Goal: Task Accomplishment & Management: Complete application form

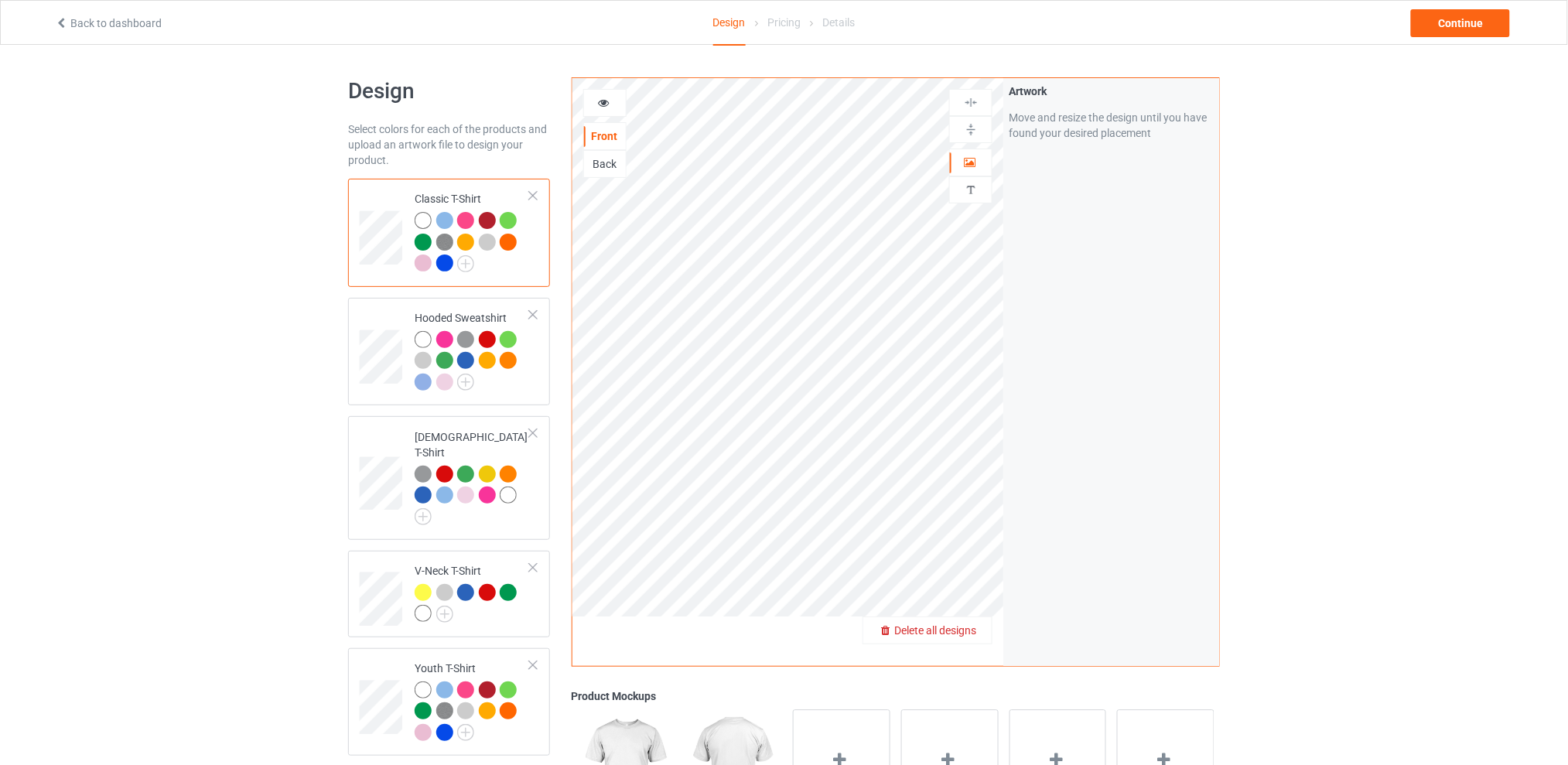
click at [967, 629] on span "Delete all designs" at bounding box center [934, 630] width 82 height 13
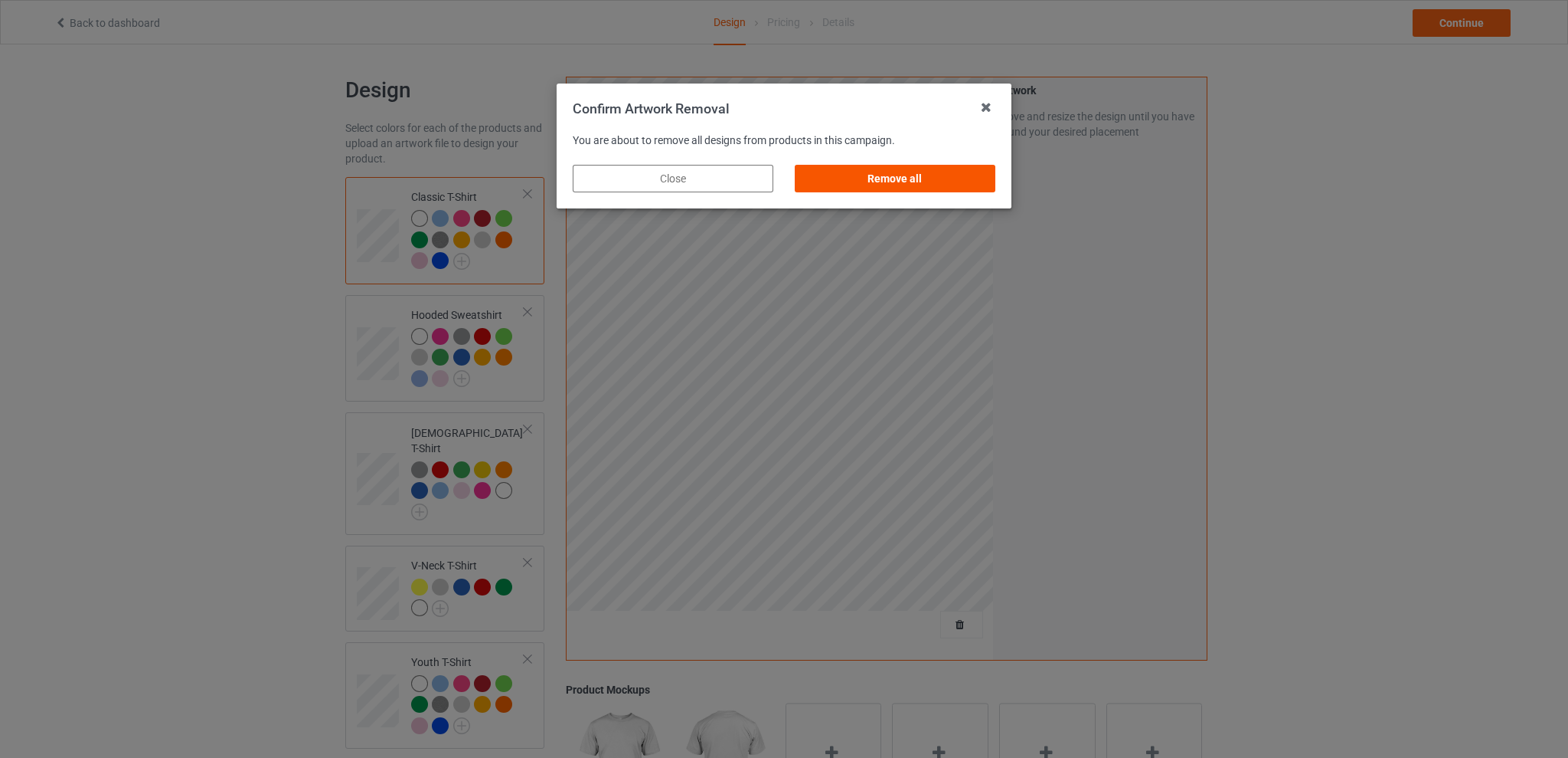
click at [908, 179] on div "Remove all" at bounding box center [894, 178] width 200 height 28
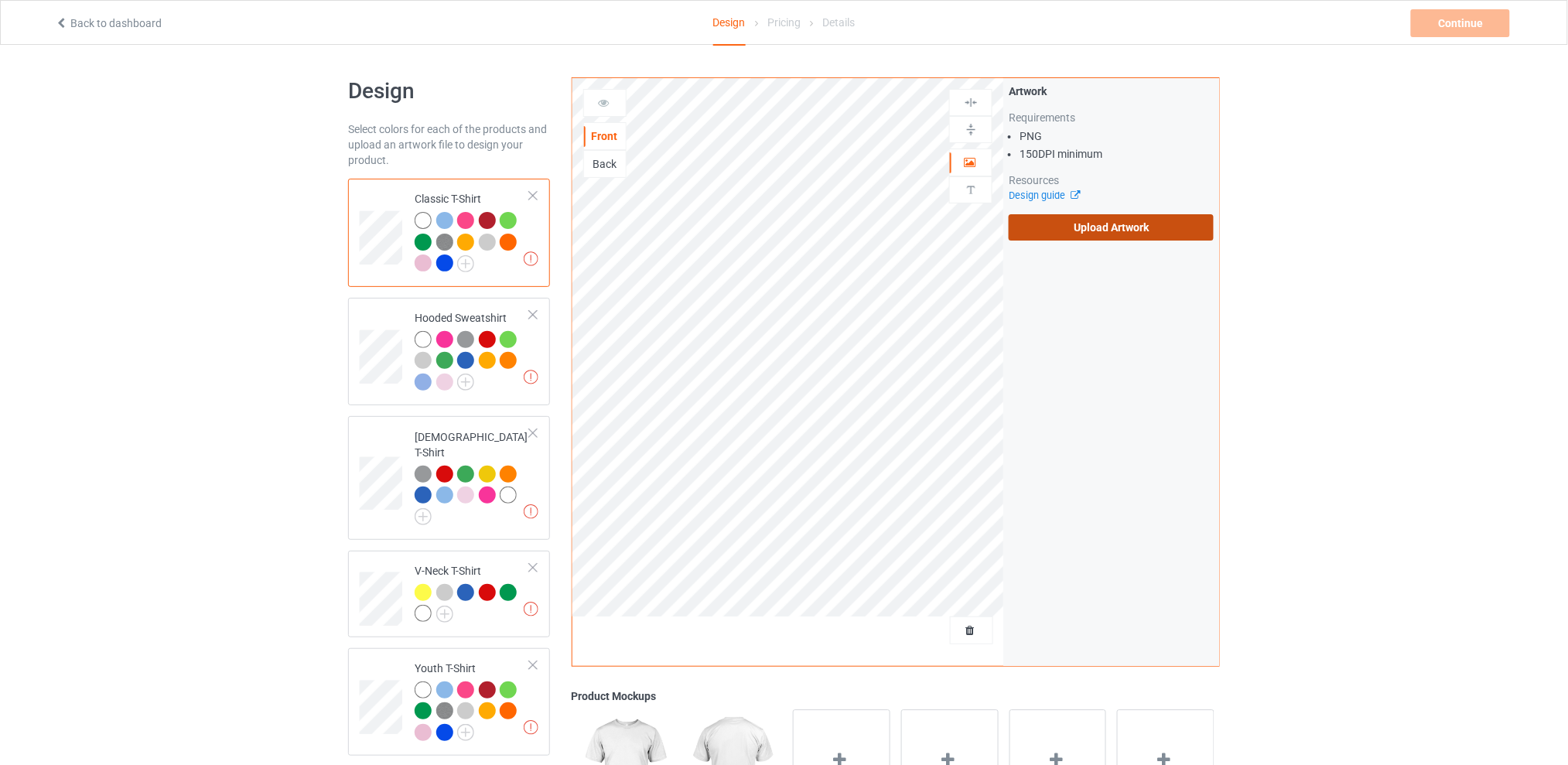
click at [1073, 224] on label "Upload Artwork" at bounding box center [1111, 227] width 205 height 26
click at [0, 0] on input "Upload Artwork" at bounding box center [0, 0] width 0 height 0
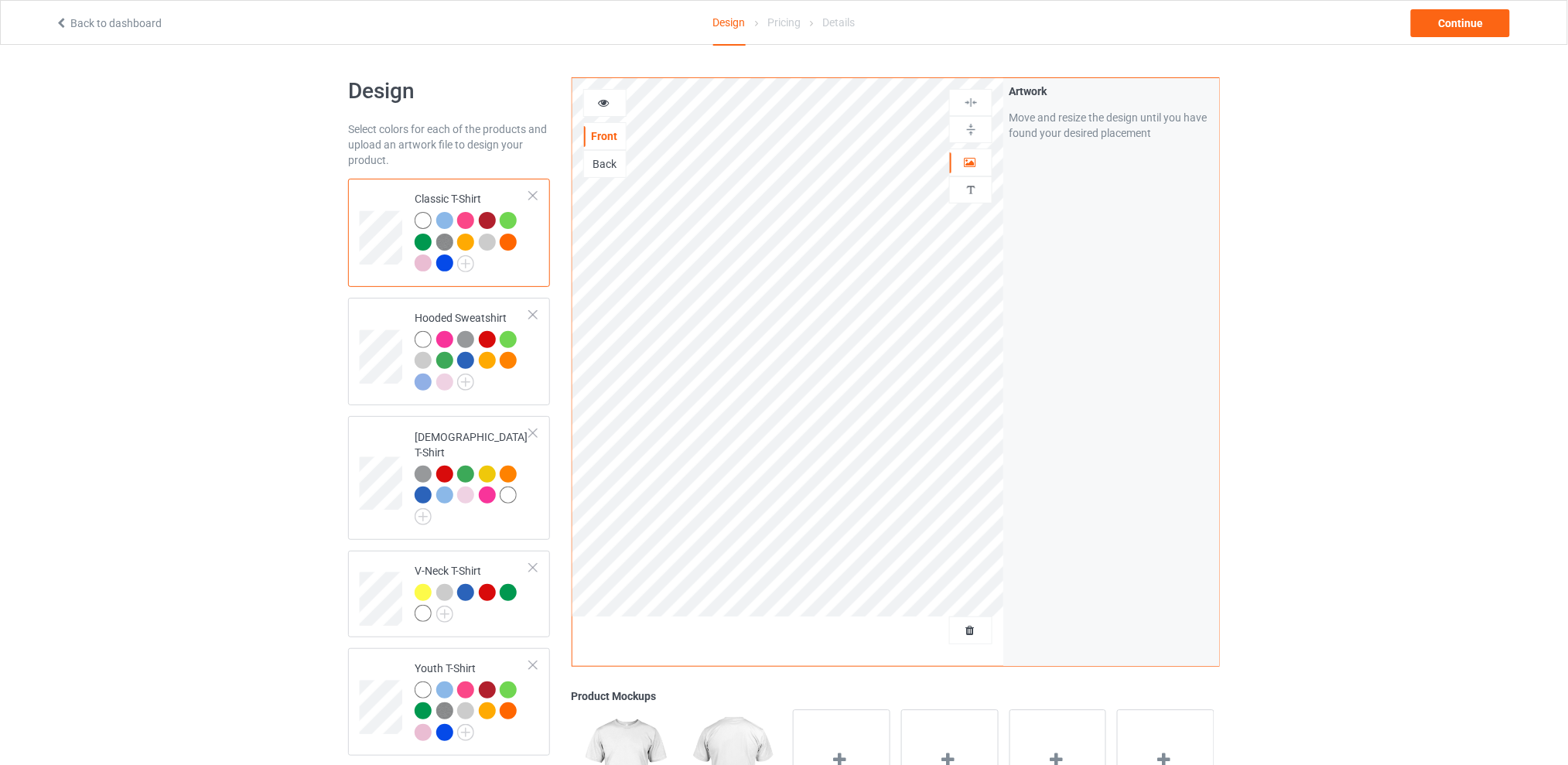
click at [443, 220] on div at bounding box center [445, 220] width 17 height 17
click at [446, 221] on div at bounding box center [445, 220] width 17 height 17
click at [467, 220] on div at bounding box center [465, 220] width 17 height 17
click at [467, 219] on div at bounding box center [465, 220] width 17 height 17
click at [487, 221] on div at bounding box center [487, 220] width 17 height 17
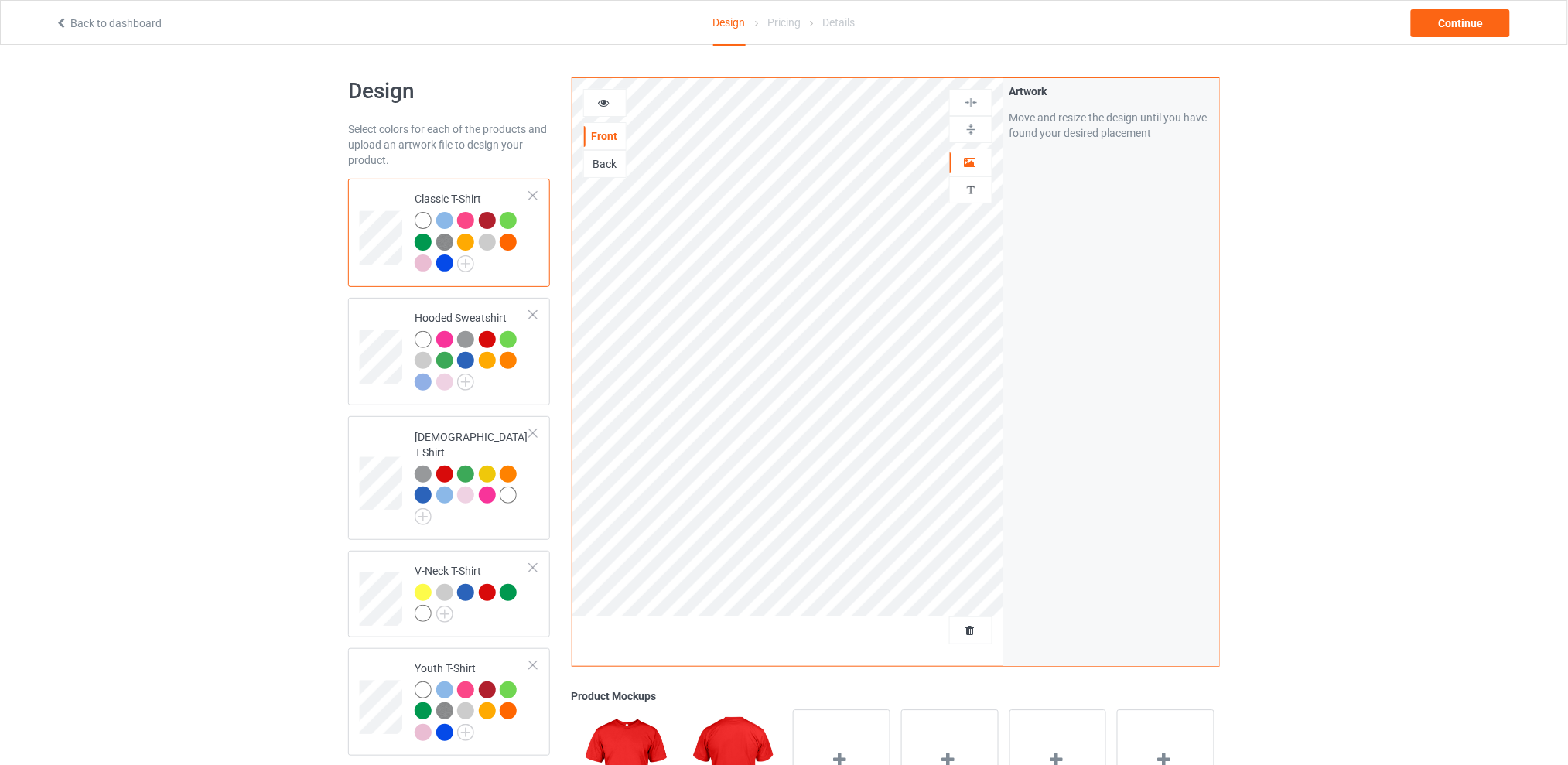
click at [489, 216] on div at bounding box center [487, 220] width 17 height 17
click at [510, 217] on div at bounding box center [507, 220] width 17 height 17
click at [426, 239] on div at bounding box center [422, 241] width 17 height 17
click at [423, 242] on div at bounding box center [422, 241] width 17 height 17
click at [447, 242] on img at bounding box center [445, 241] width 17 height 17
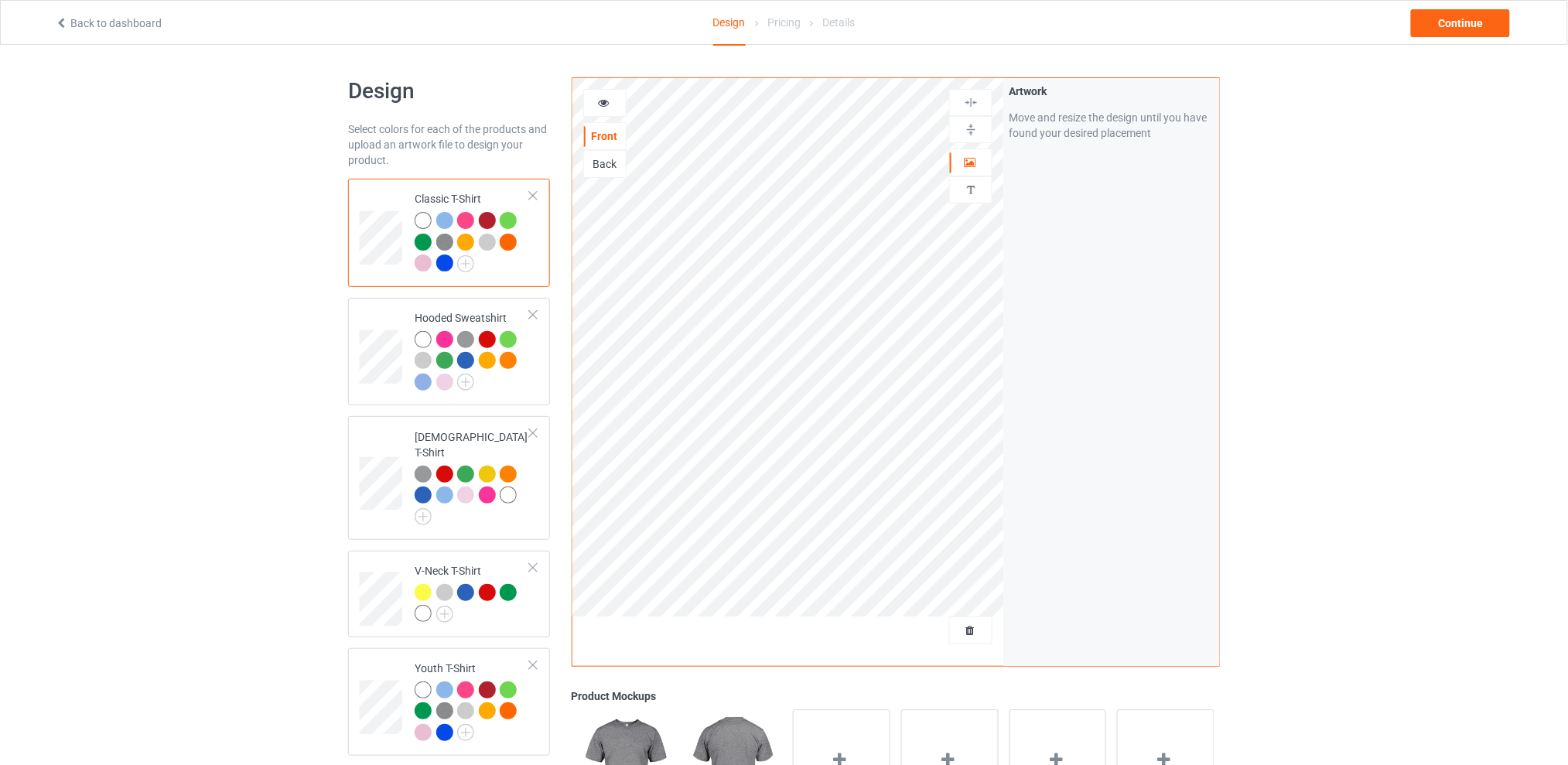
click at [464, 240] on div at bounding box center [465, 241] width 17 height 17
click at [468, 240] on div at bounding box center [465, 241] width 17 height 17
click at [488, 240] on div at bounding box center [487, 241] width 17 height 17
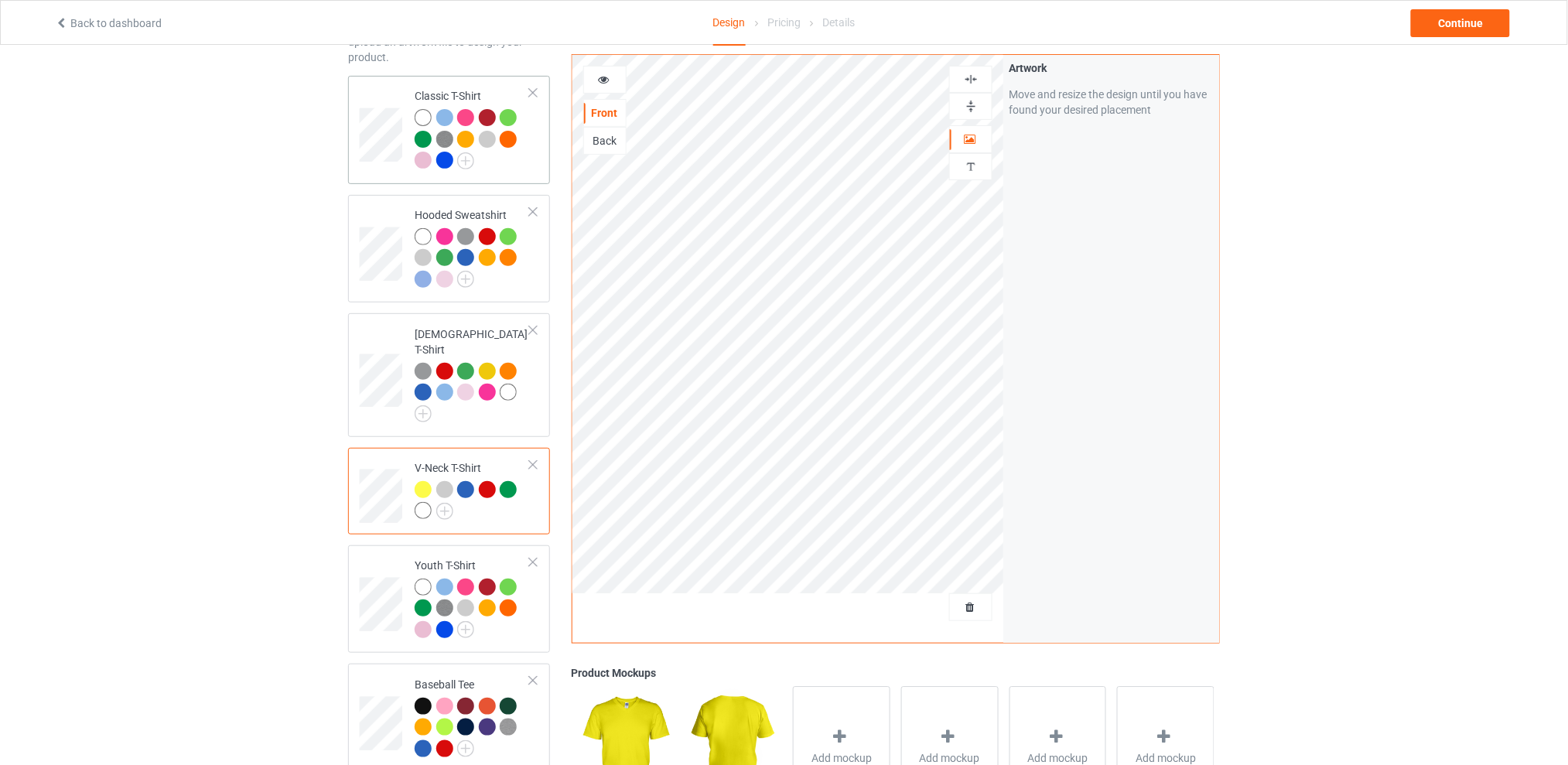
click at [509, 137] on div at bounding box center [507, 139] width 17 height 17
click at [507, 136] on div at bounding box center [507, 139] width 17 height 17
click at [1369, 298] on div "Design Select colors for each of the products and upload an artwork file to des…" at bounding box center [784, 528] width 1568 height 1171
click at [462, 160] on img at bounding box center [465, 160] width 17 height 17
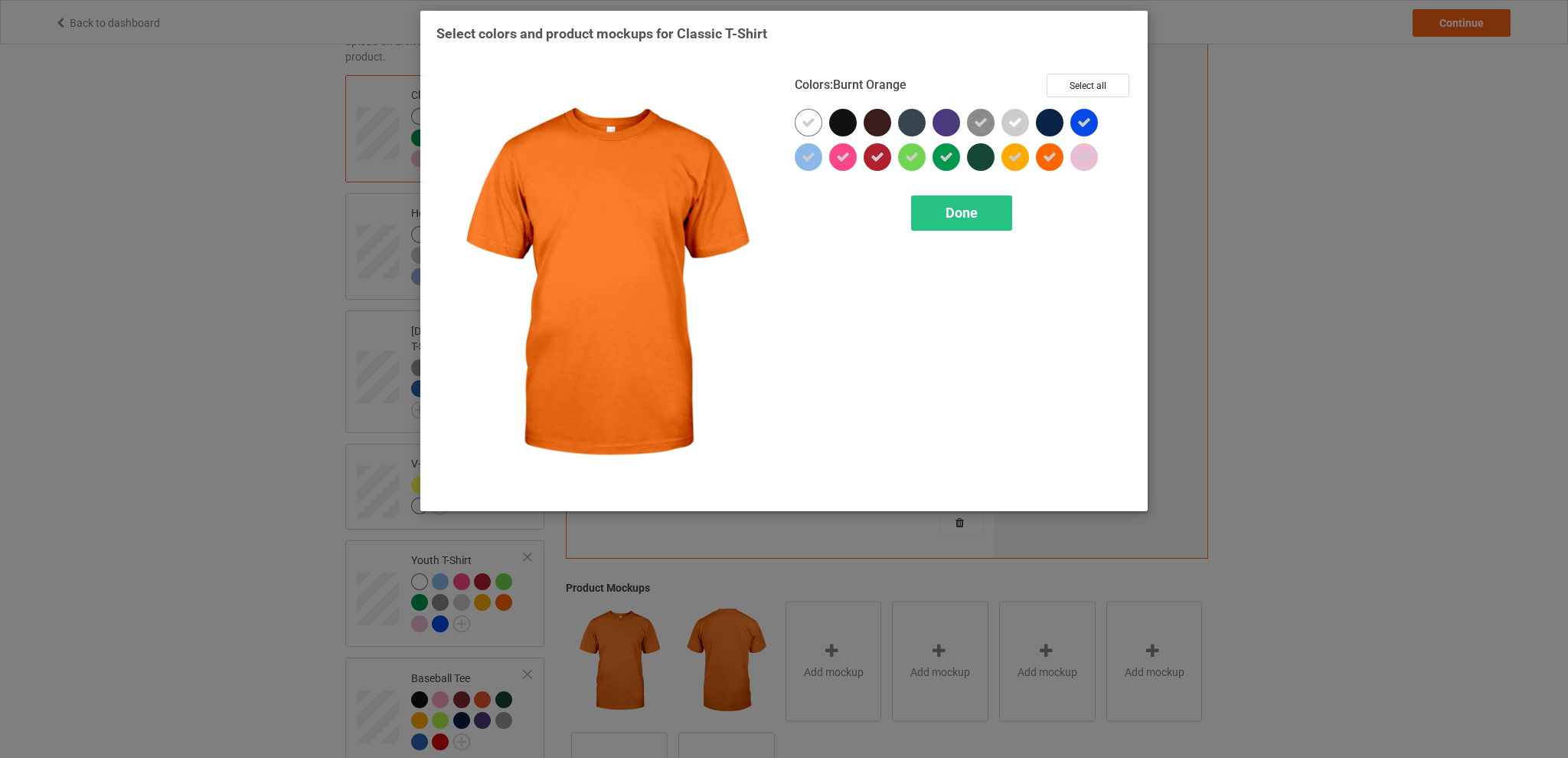
click at [1048, 159] on icon at bounding box center [1050, 157] width 14 height 14
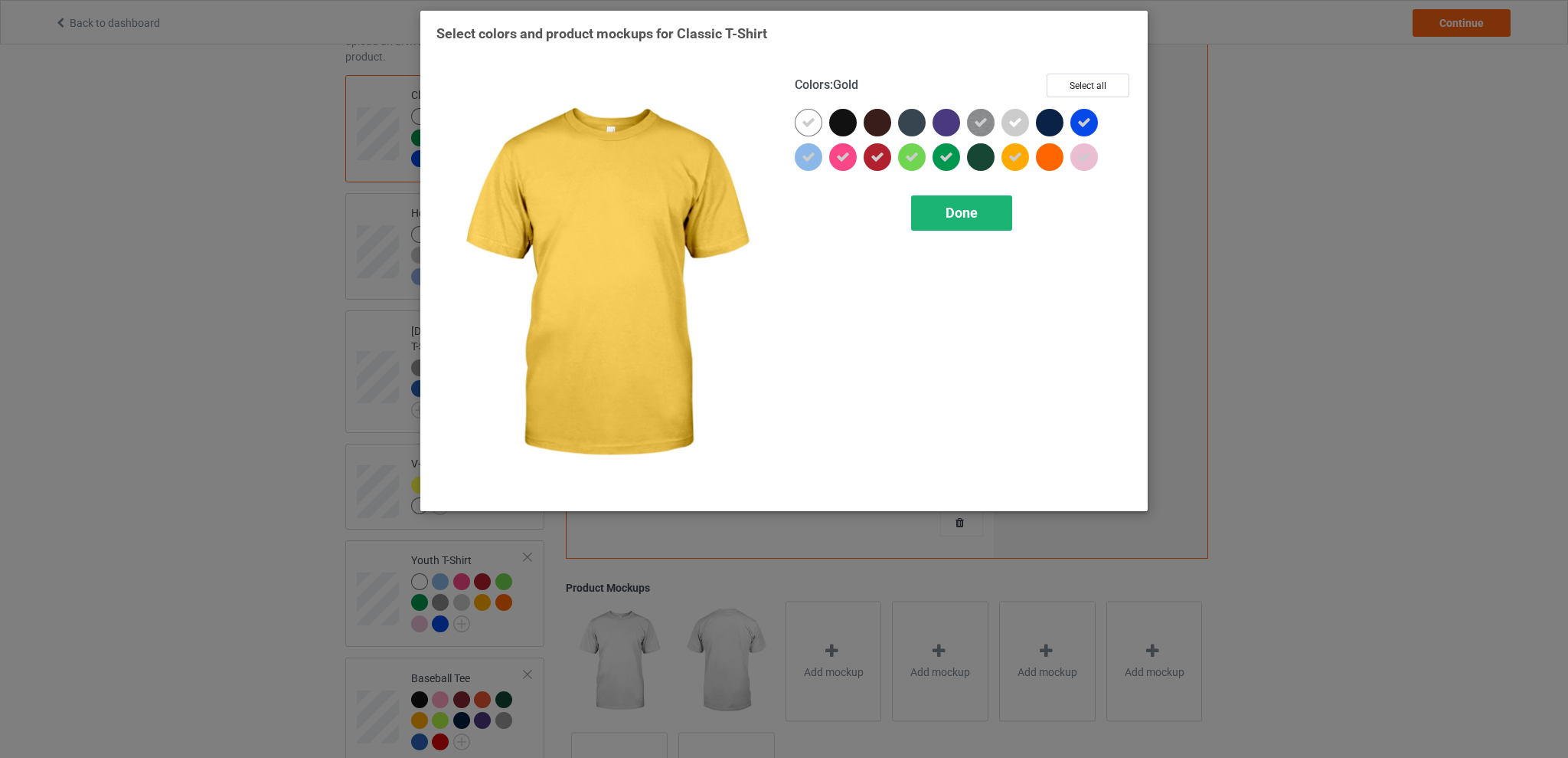
click at [971, 208] on span "Done" at bounding box center [961, 212] width 32 height 16
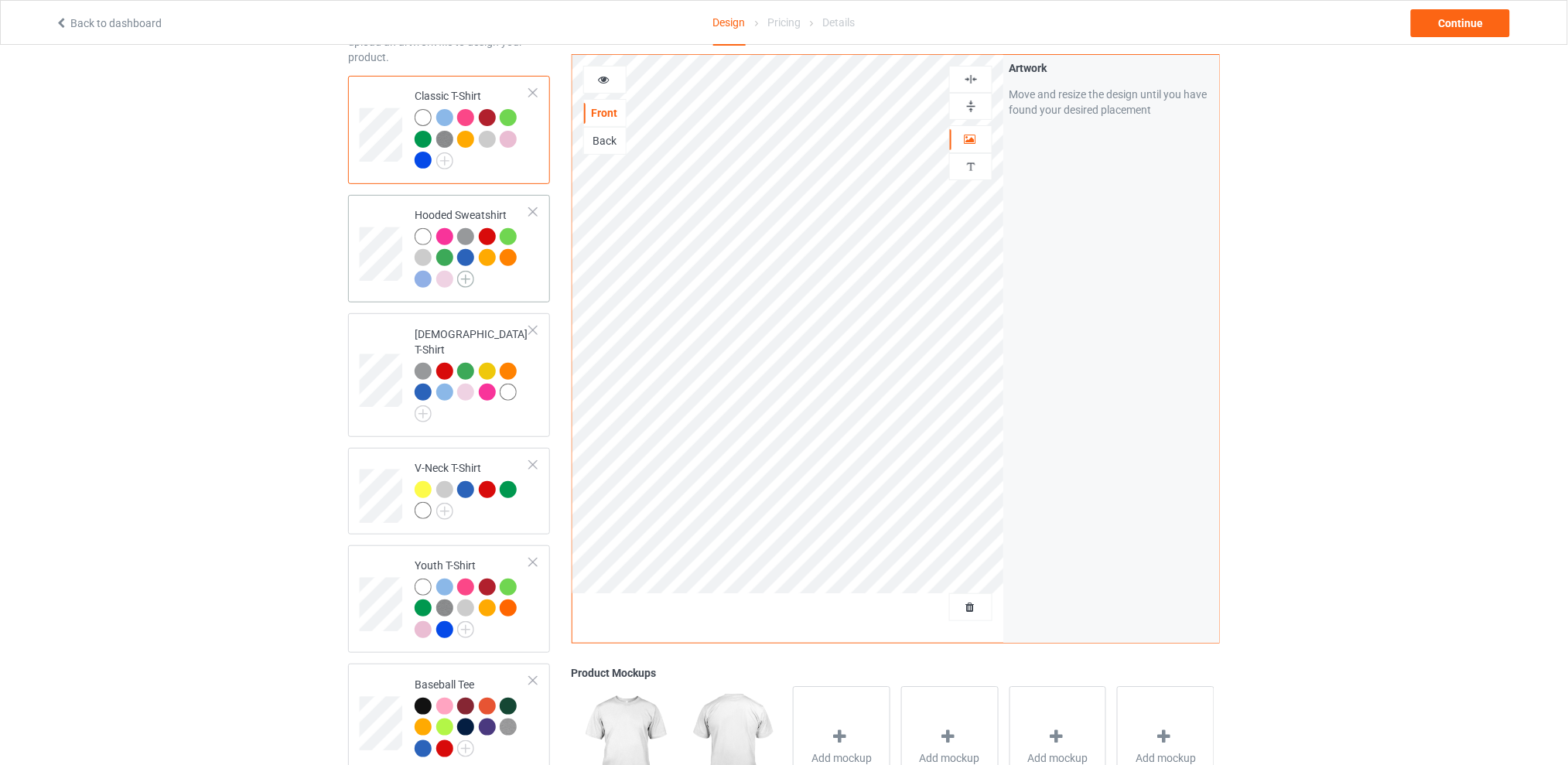
click at [464, 277] on img at bounding box center [465, 279] width 17 height 17
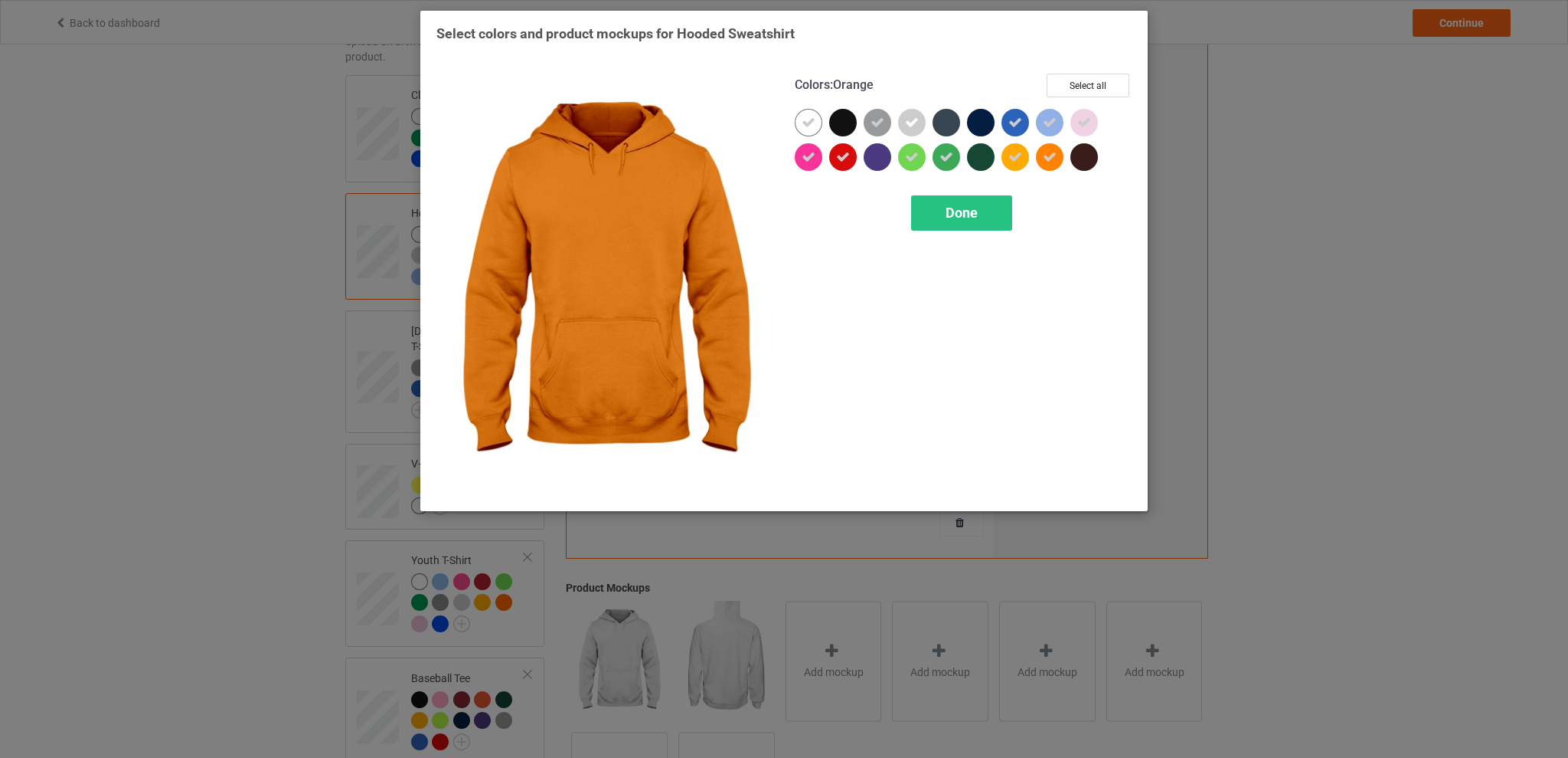
click at [1050, 156] on icon at bounding box center [1050, 157] width 14 height 14
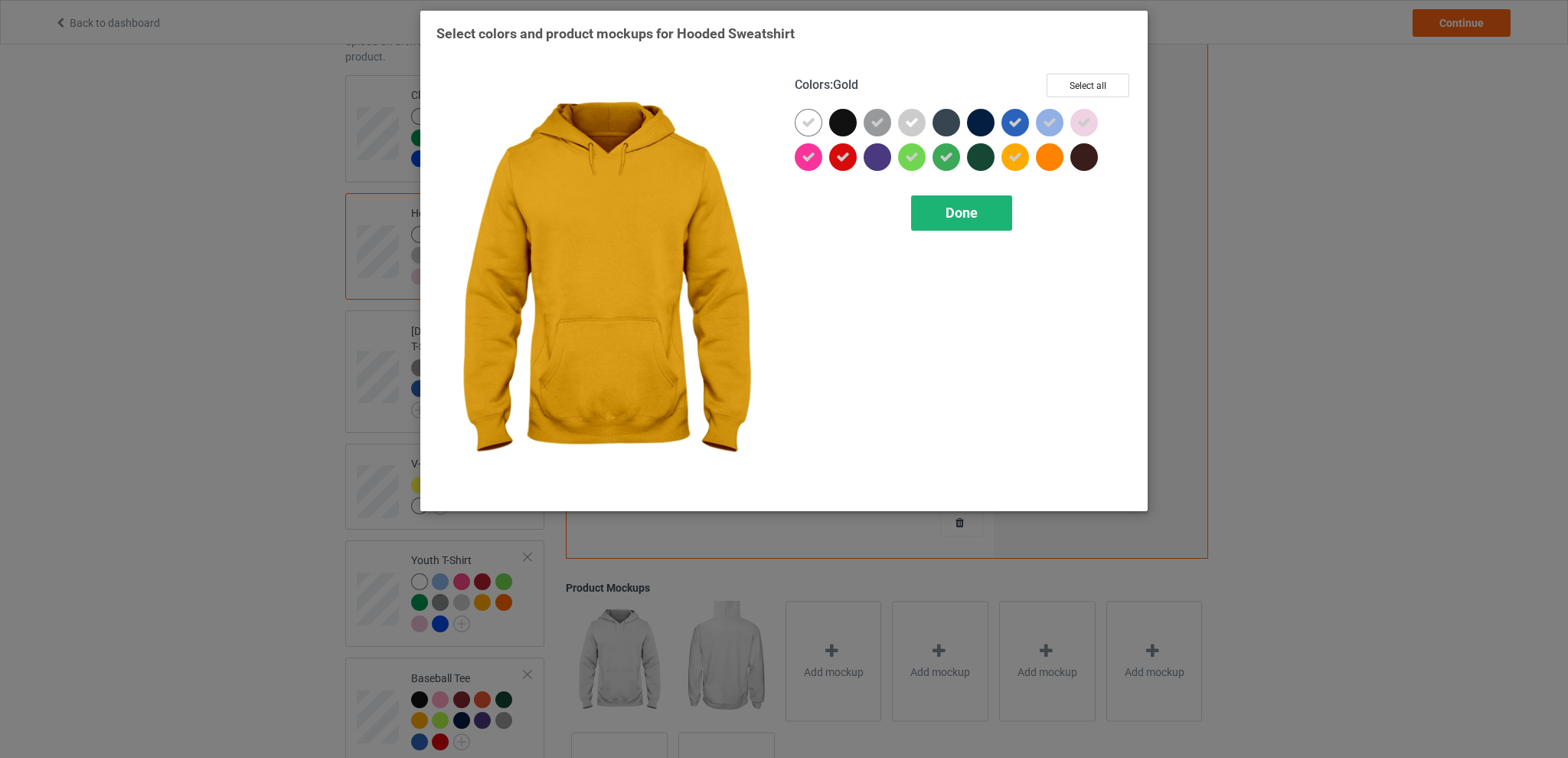
click at [962, 216] on span "Done" at bounding box center [961, 212] width 32 height 16
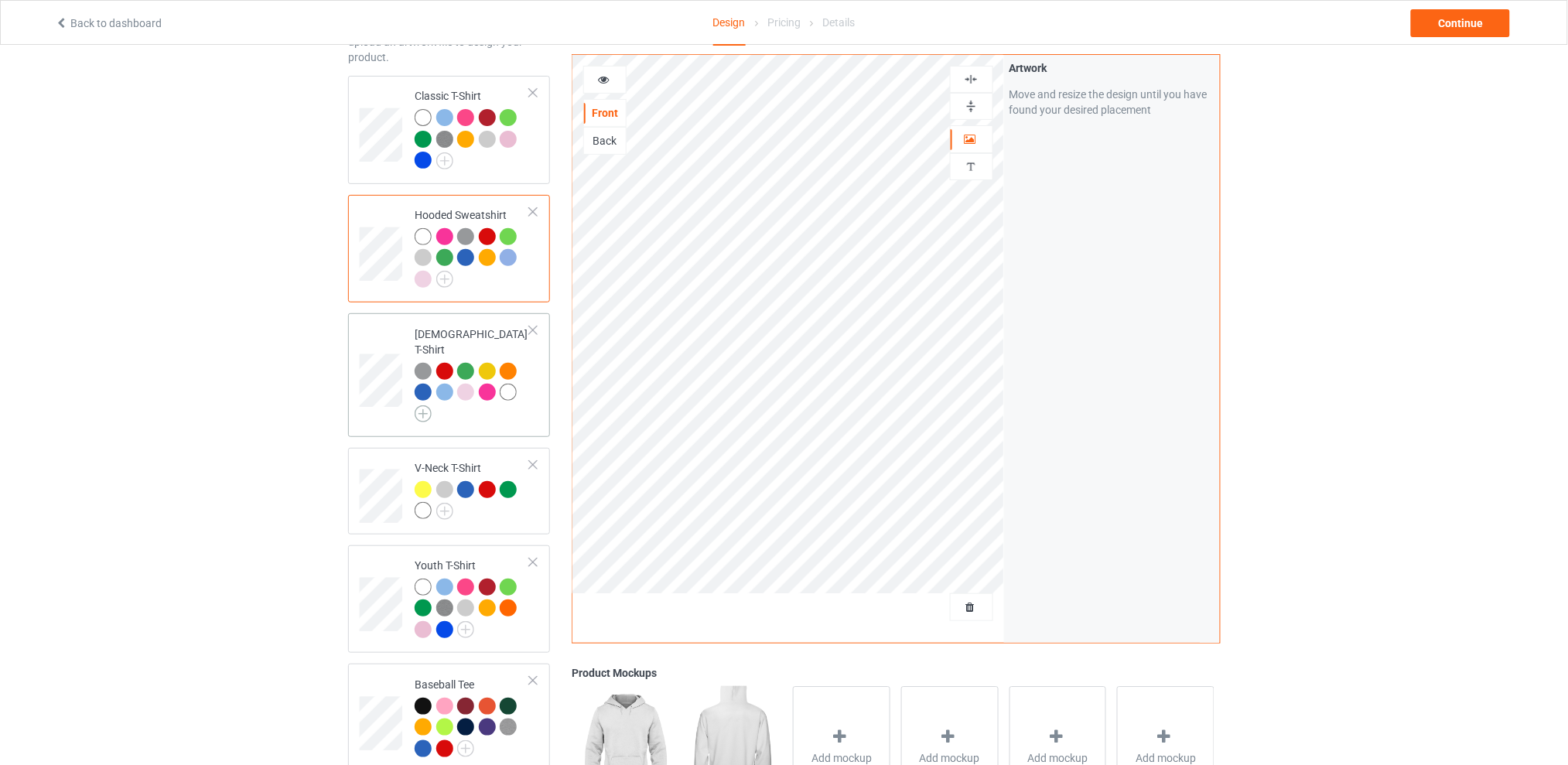
click at [422, 406] on img at bounding box center [422, 413] width 17 height 17
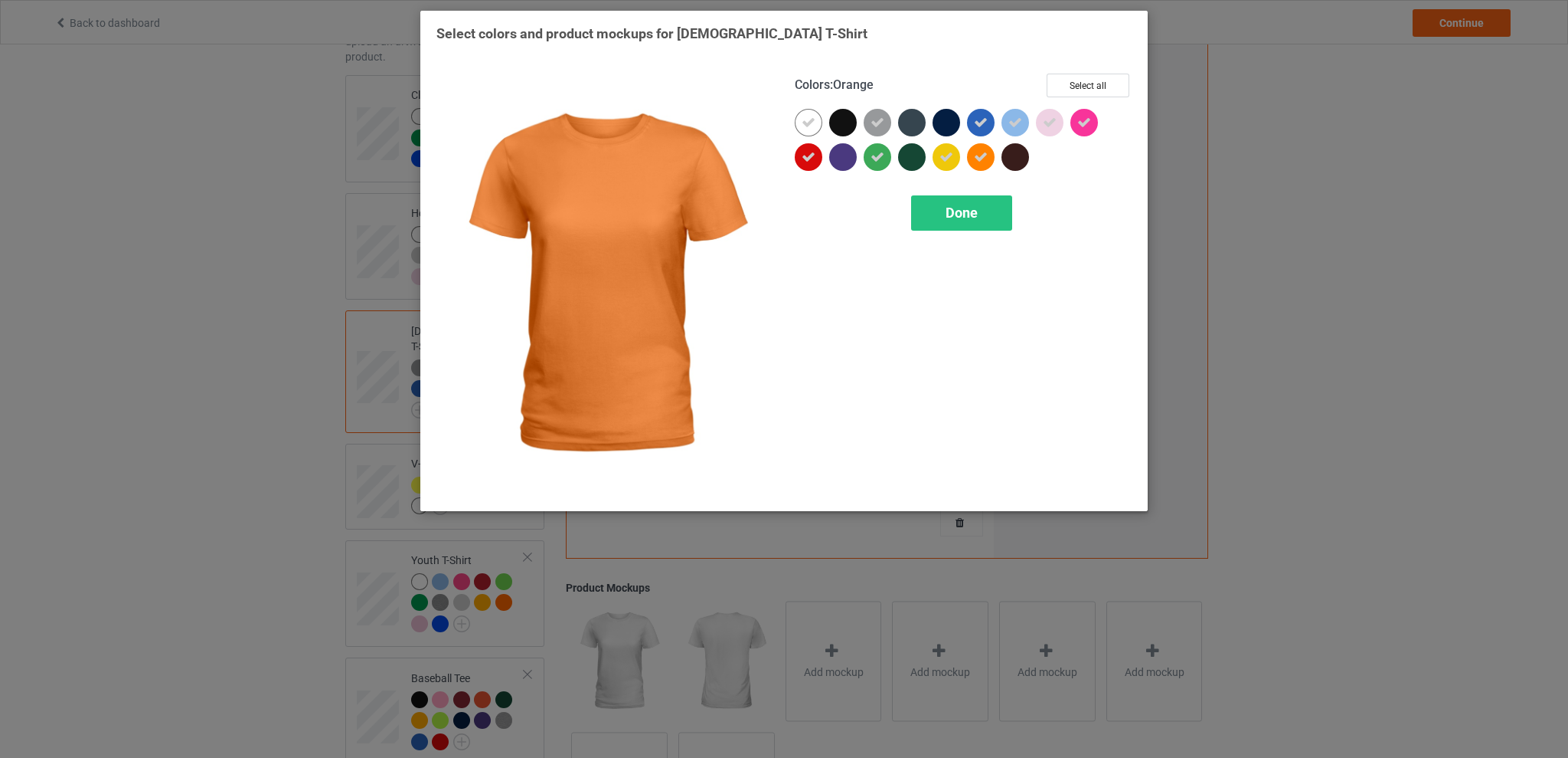
click at [979, 160] on icon at bounding box center [981, 157] width 14 height 14
click at [969, 214] on span "Done" at bounding box center [961, 212] width 32 height 16
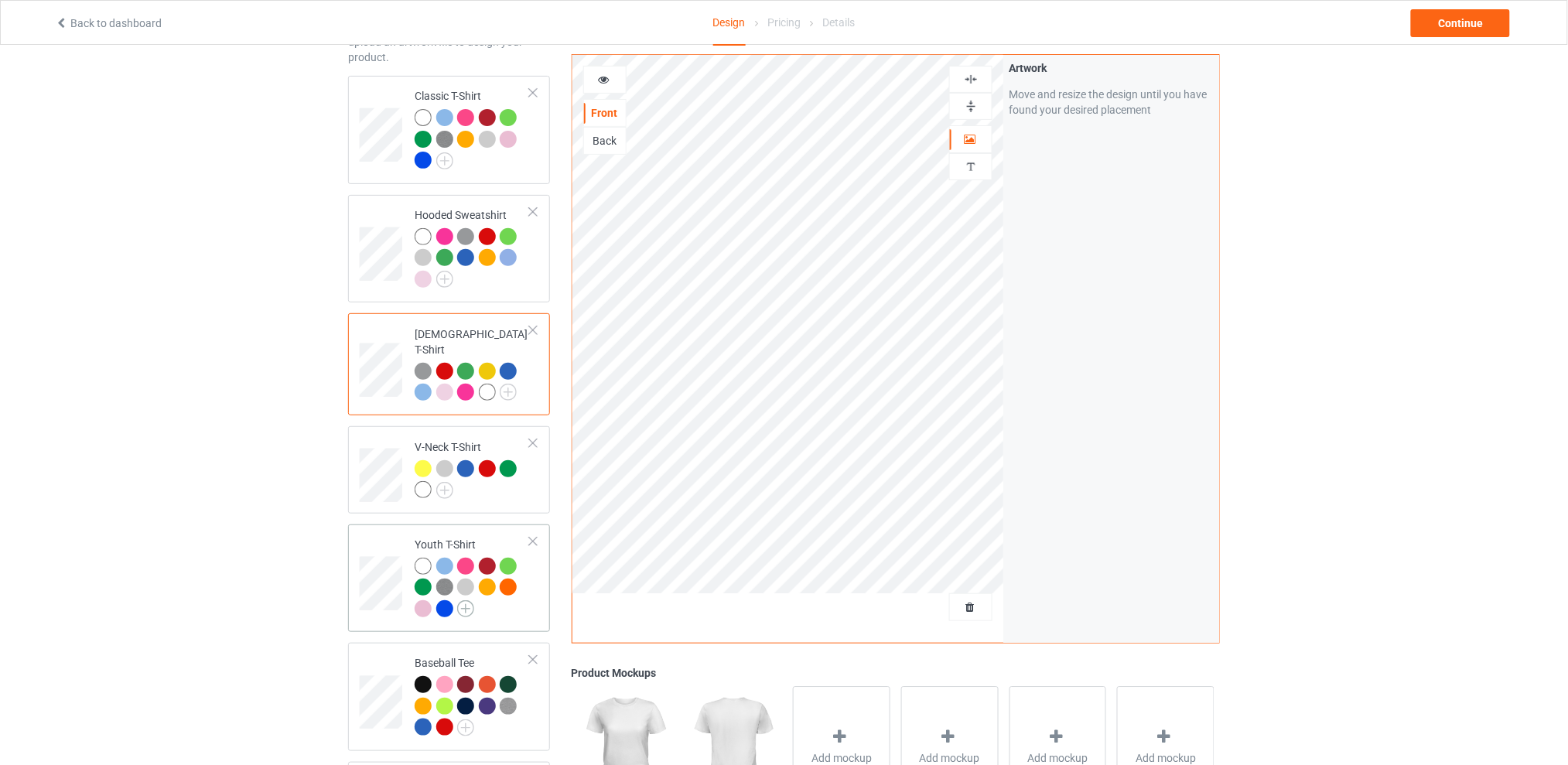
click at [464, 600] on img at bounding box center [465, 608] width 17 height 17
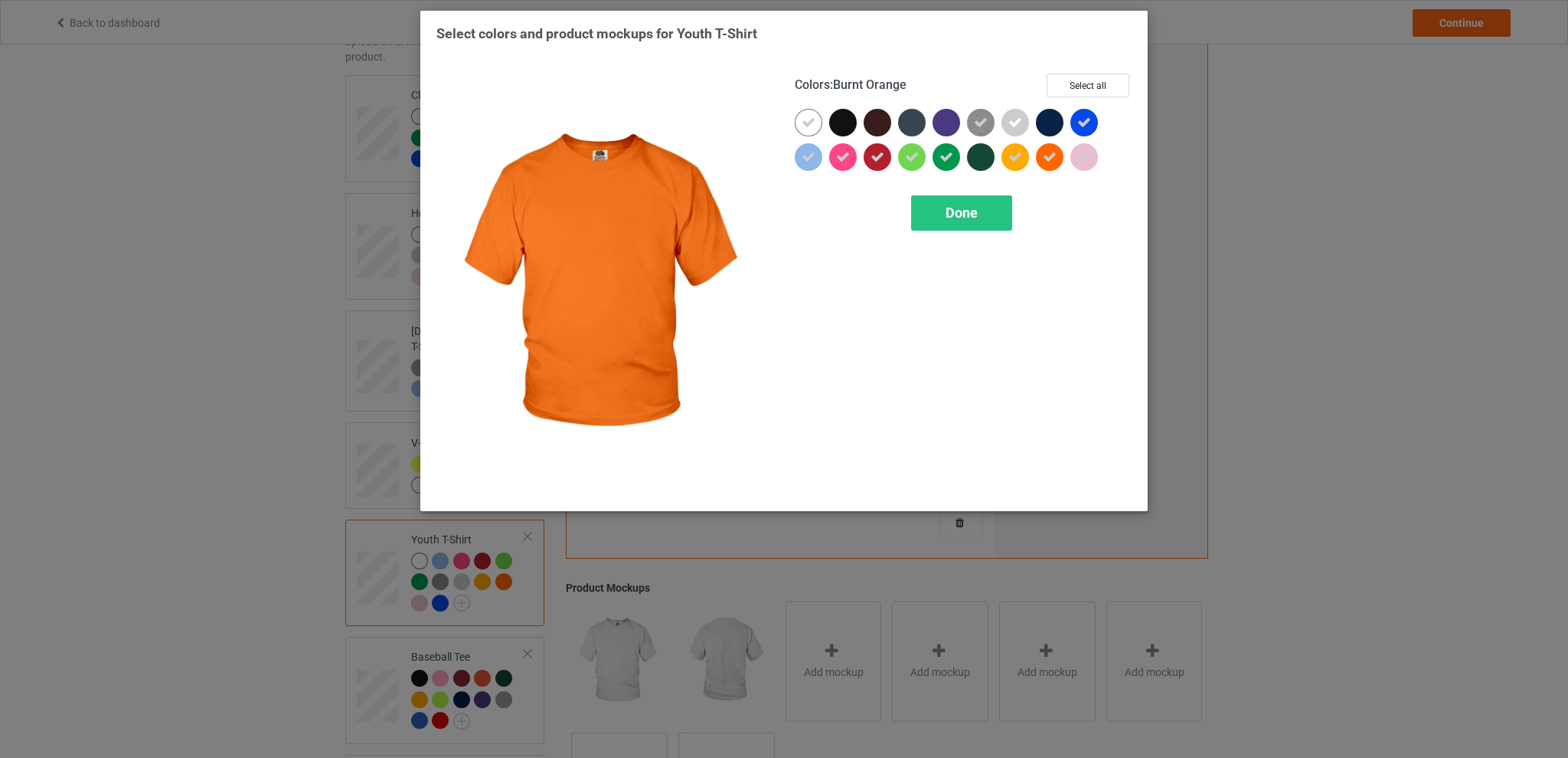
click at [1051, 160] on icon at bounding box center [1050, 157] width 14 height 14
click at [982, 207] on div "Done" at bounding box center [961, 212] width 101 height 35
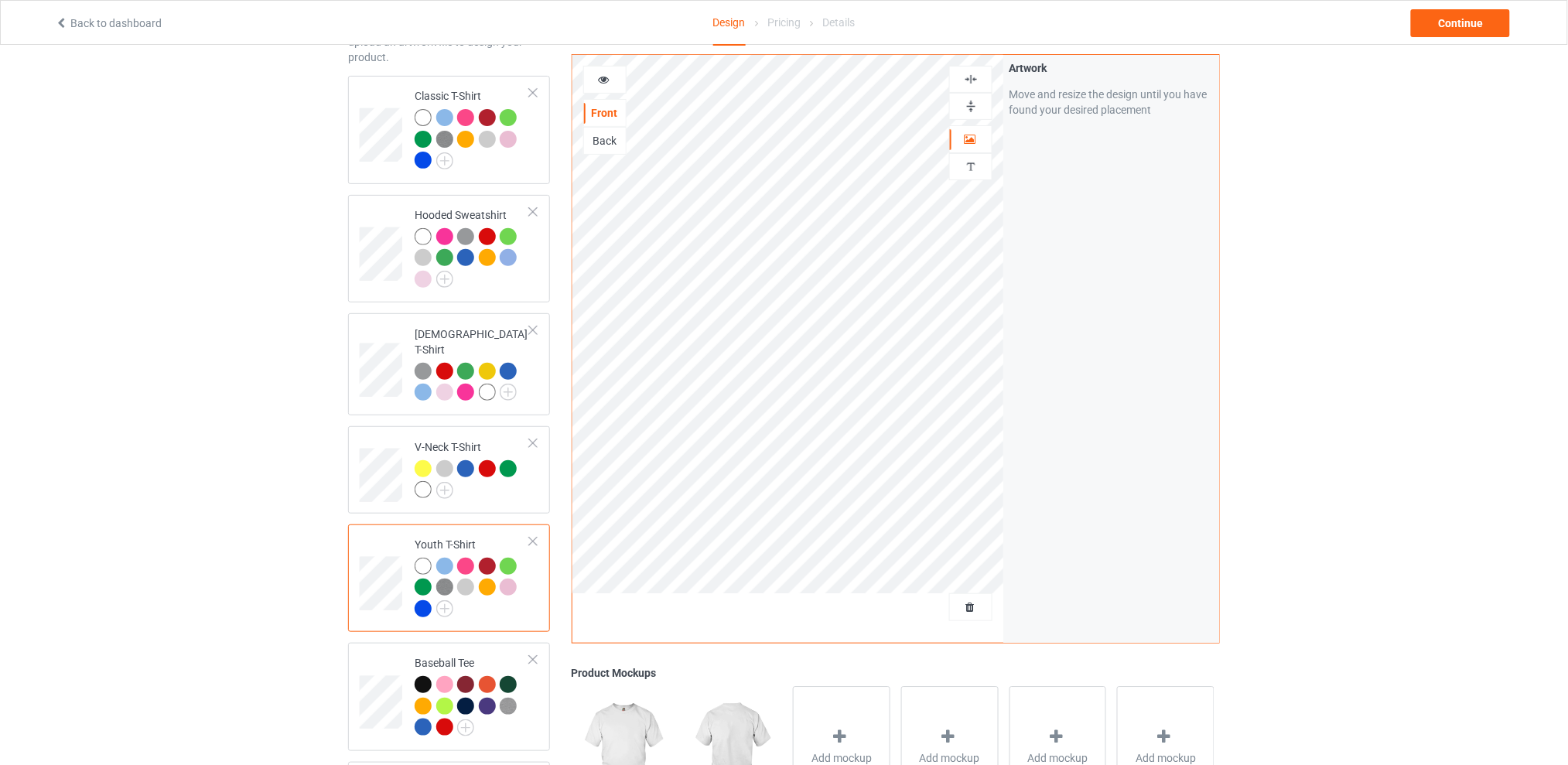
scroll to position [309, 0]
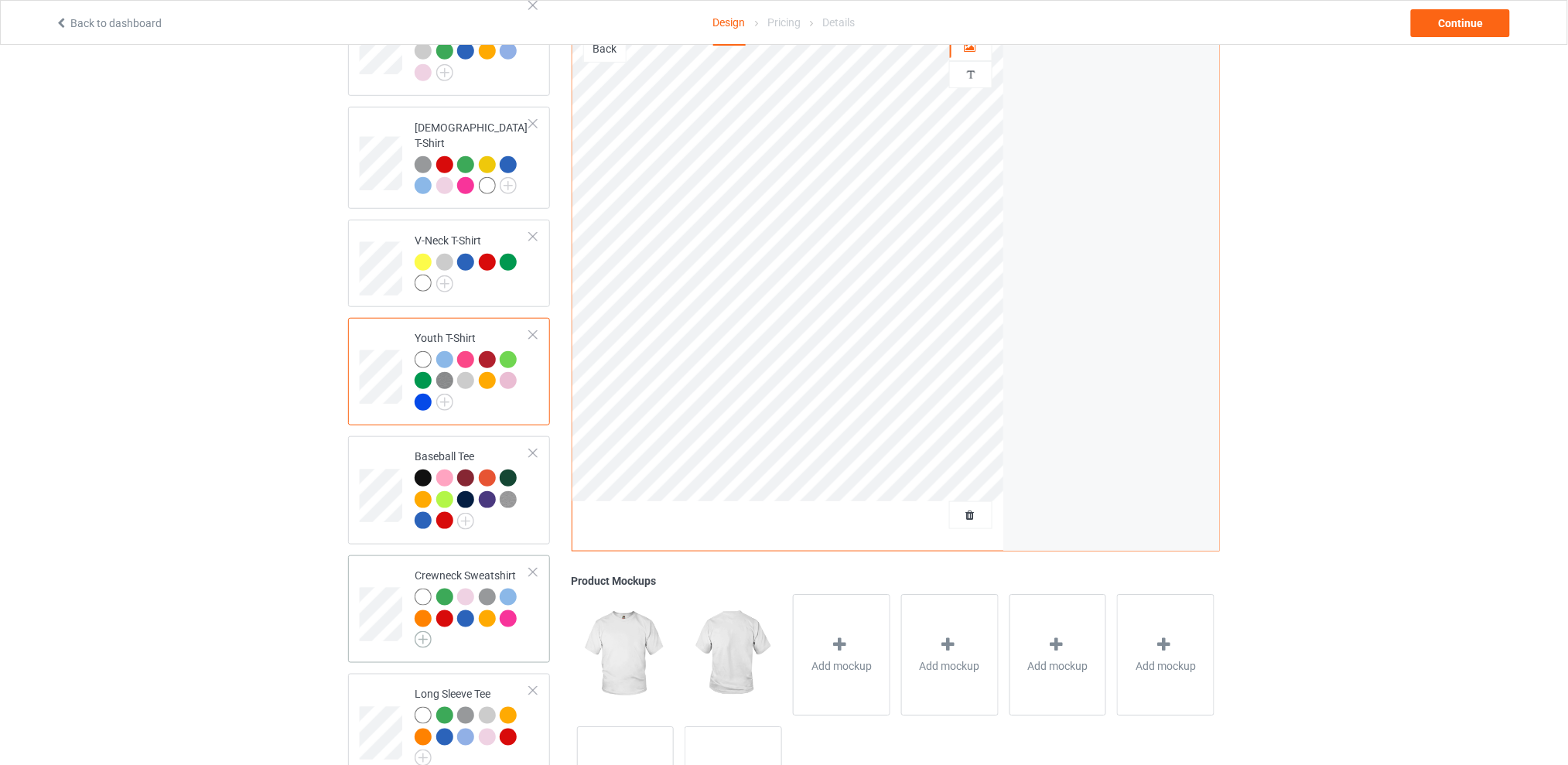
click at [424, 631] on img at bounding box center [422, 639] width 17 height 17
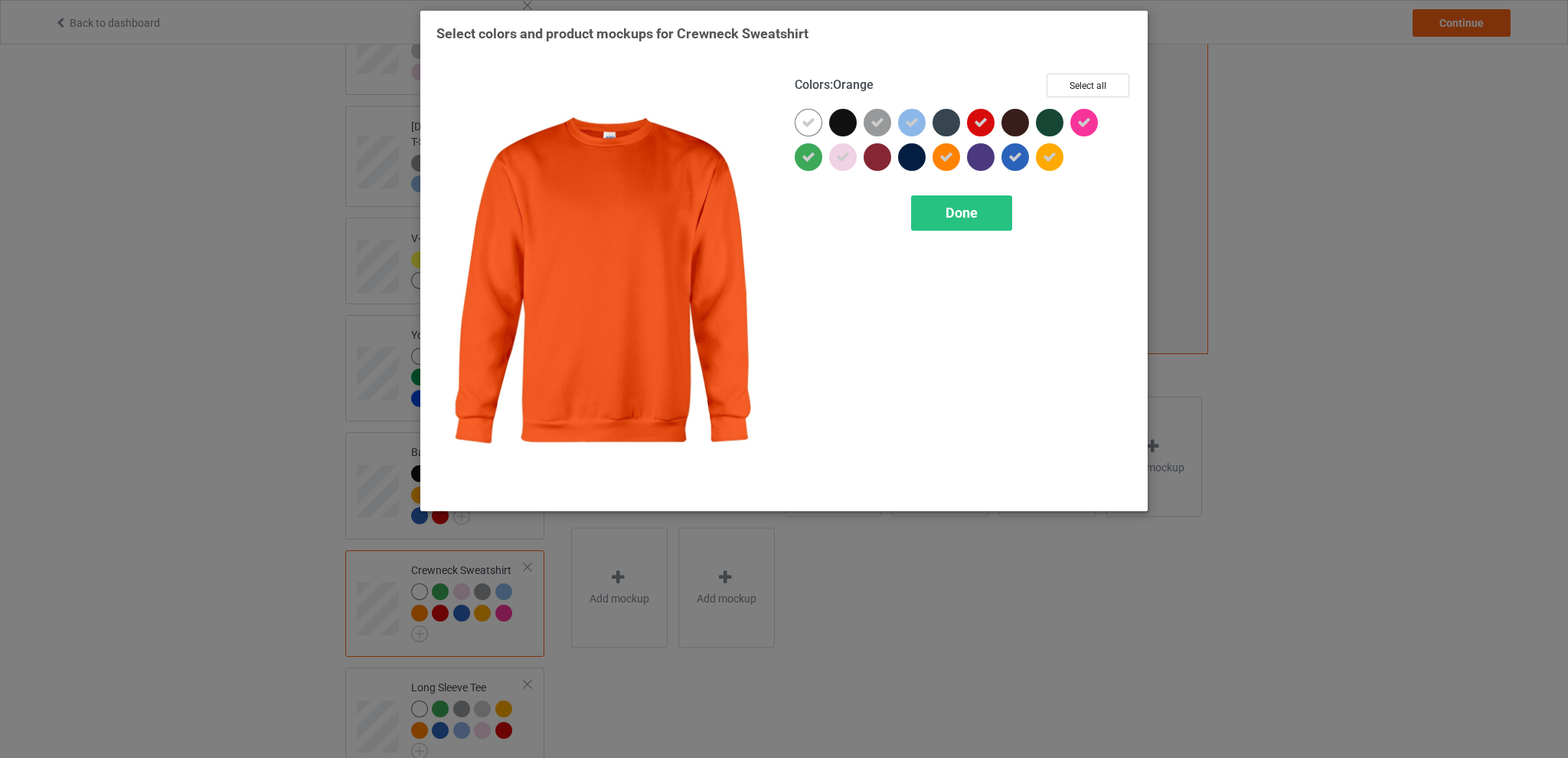
click at [946, 155] on icon at bounding box center [946, 157] width 14 height 14
click at [949, 208] on span "Done" at bounding box center [961, 212] width 32 height 16
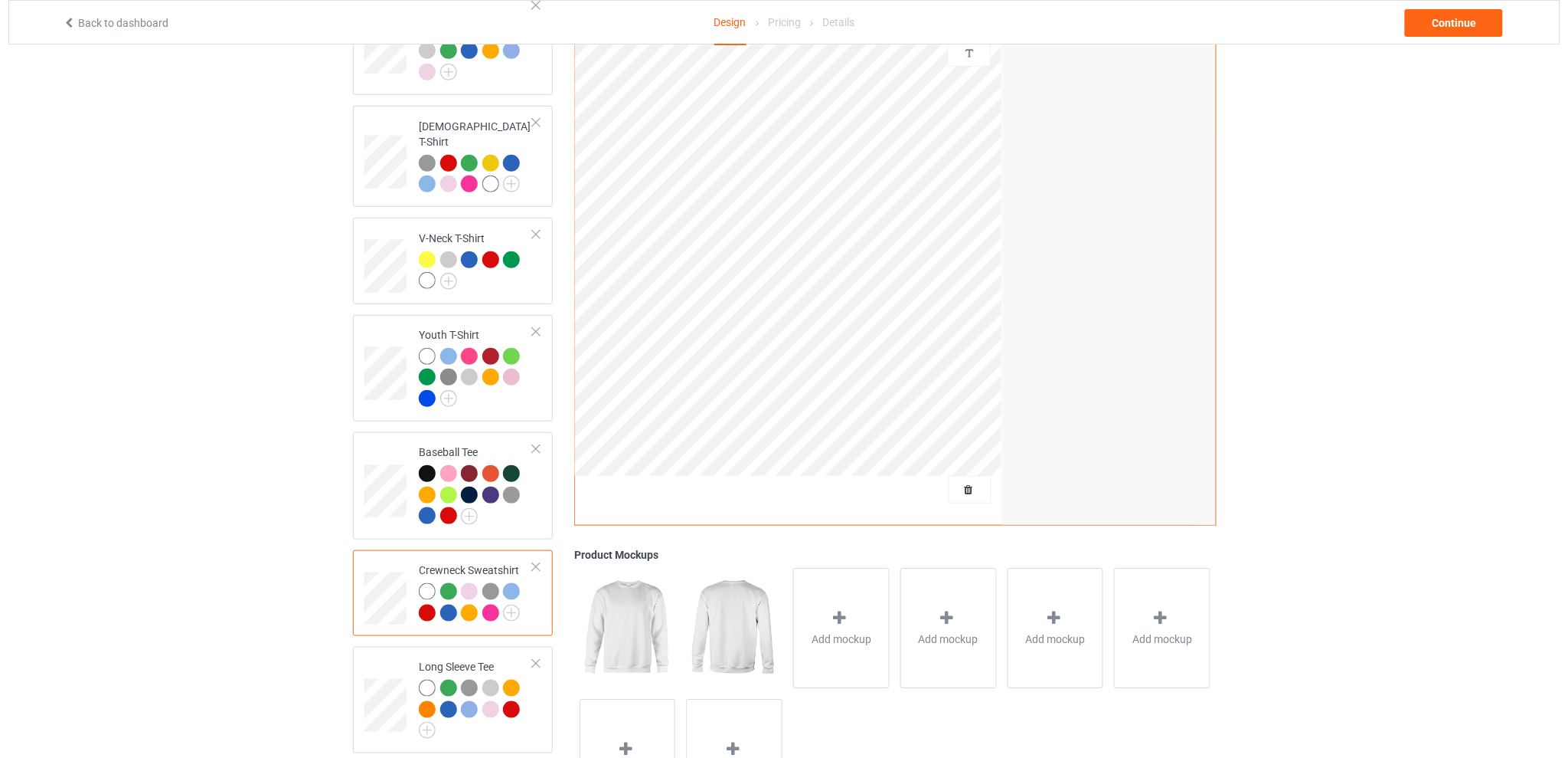
scroll to position [397, 0]
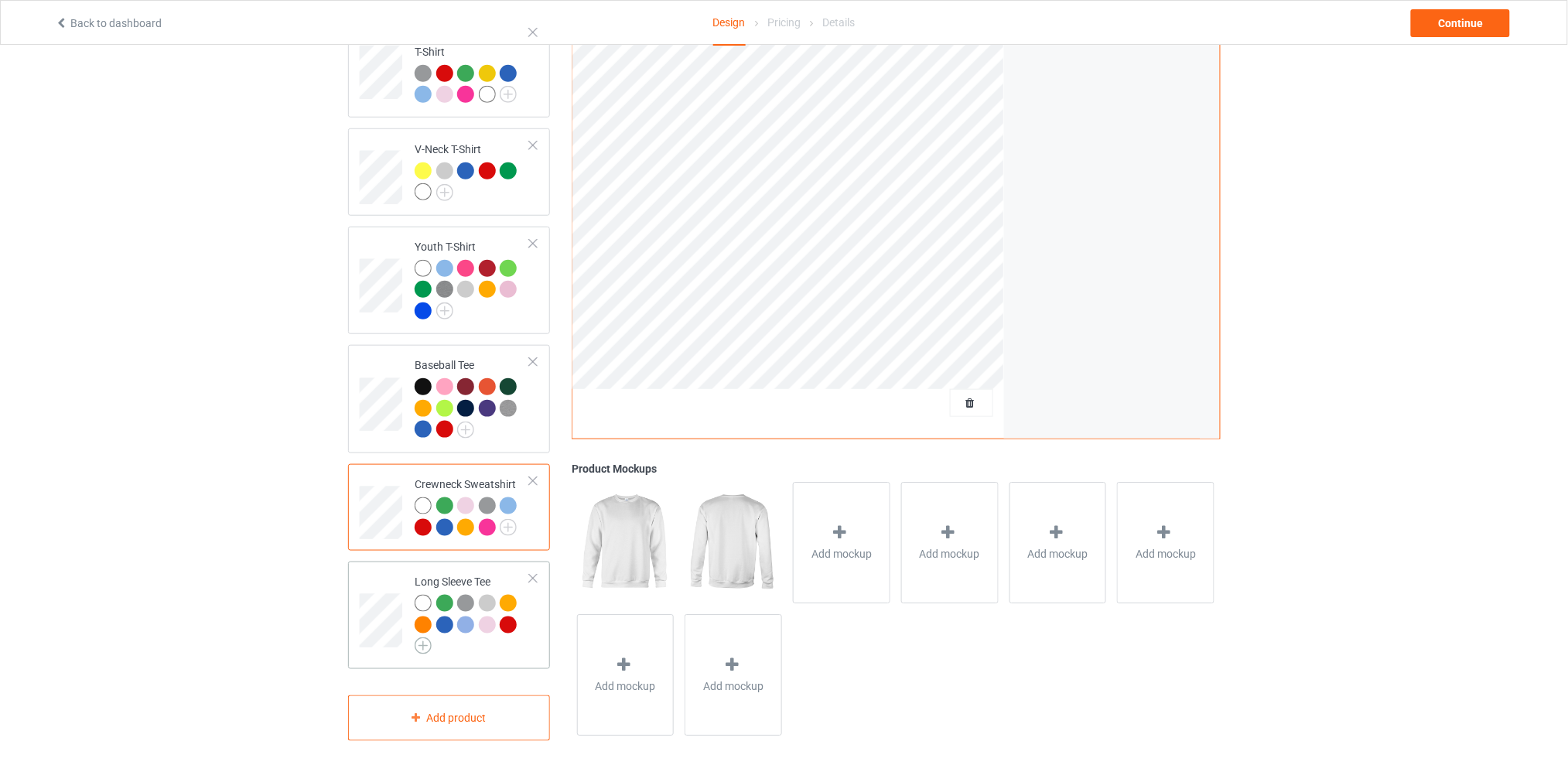
click at [423, 637] on img at bounding box center [422, 645] width 17 height 17
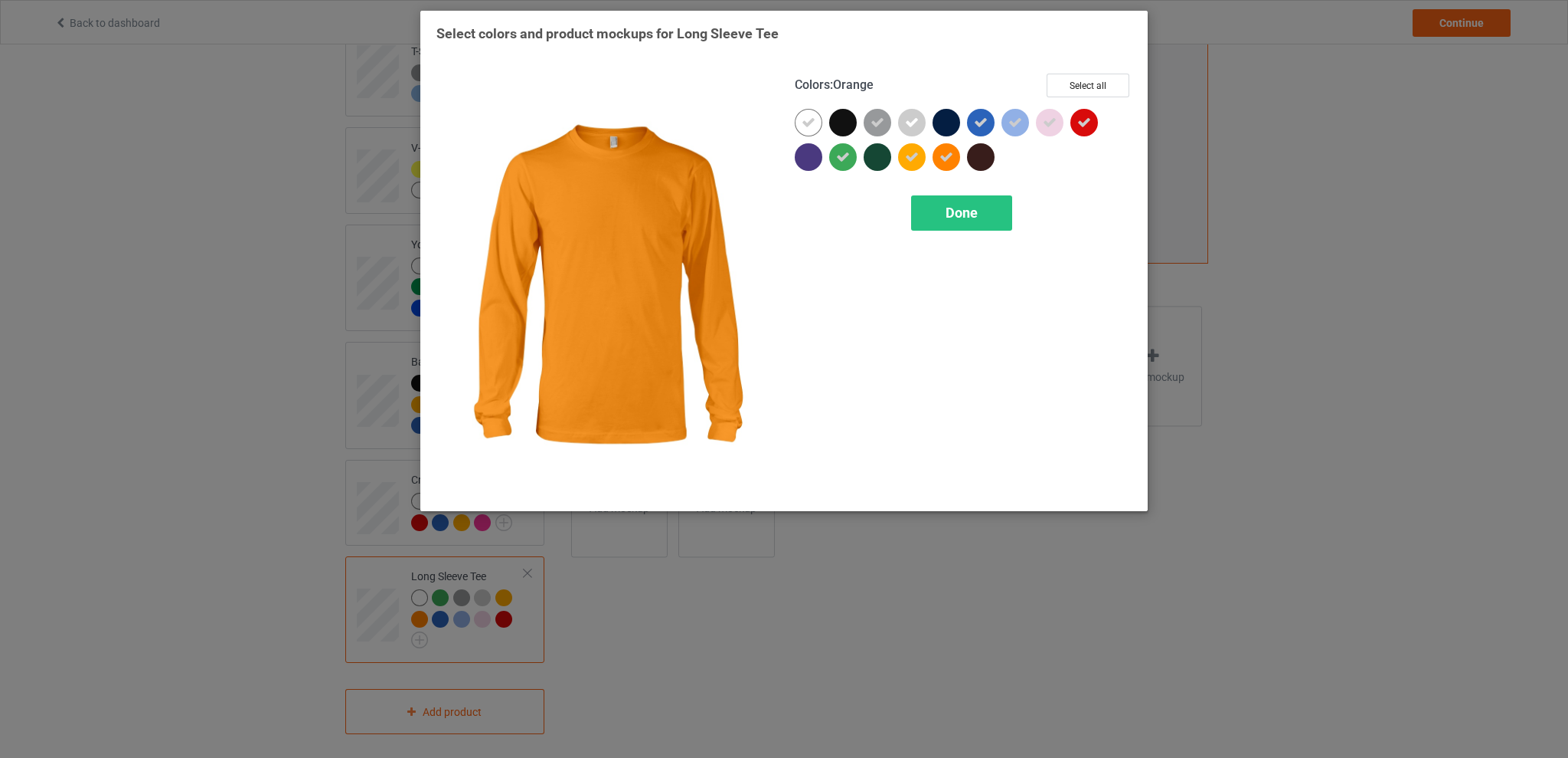
click at [949, 156] on icon at bounding box center [946, 157] width 14 height 14
click at [954, 216] on span "Done" at bounding box center [961, 212] width 32 height 16
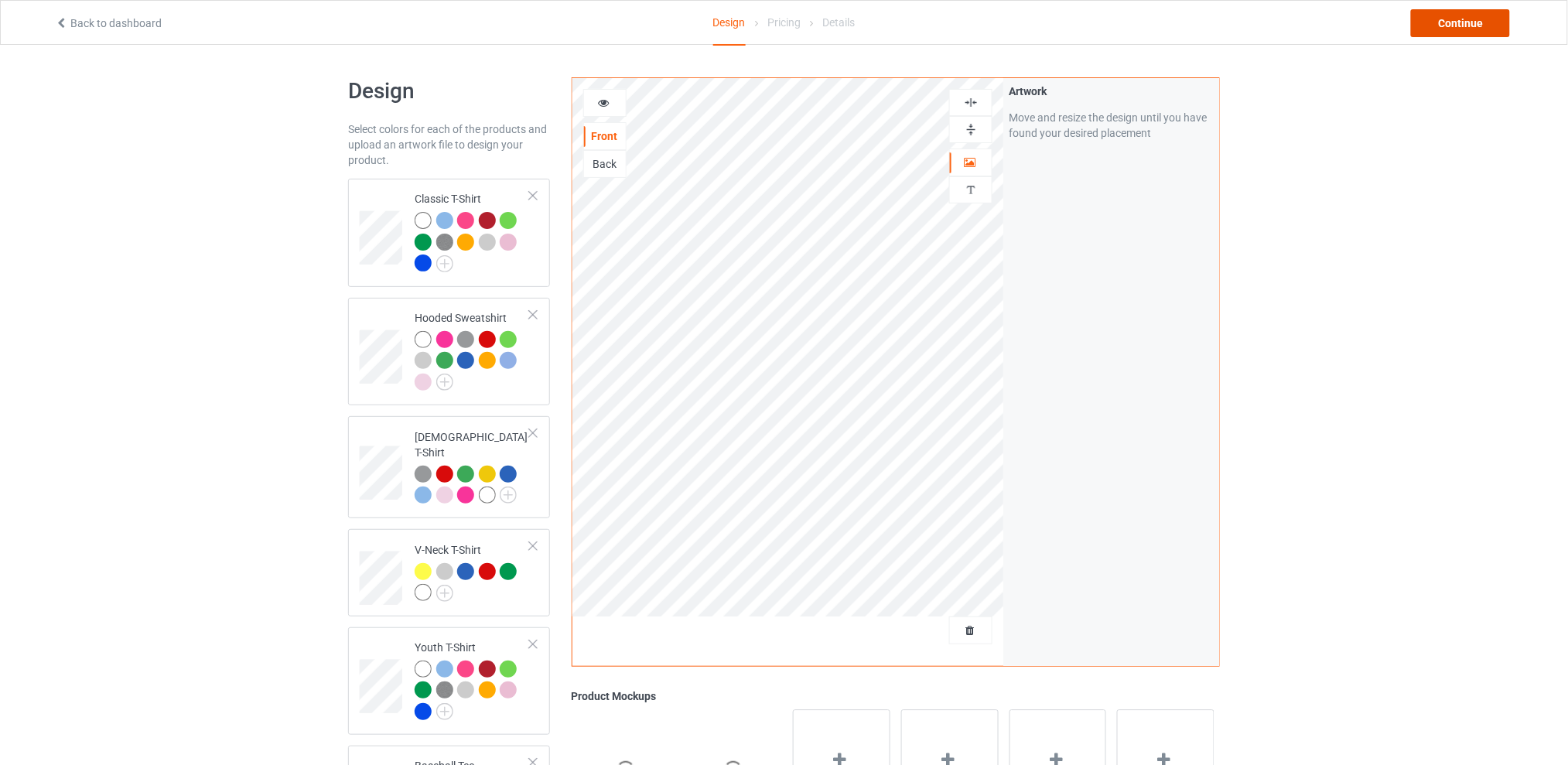
click at [1439, 20] on div "Continue" at bounding box center [1460, 23] width 99 height 28
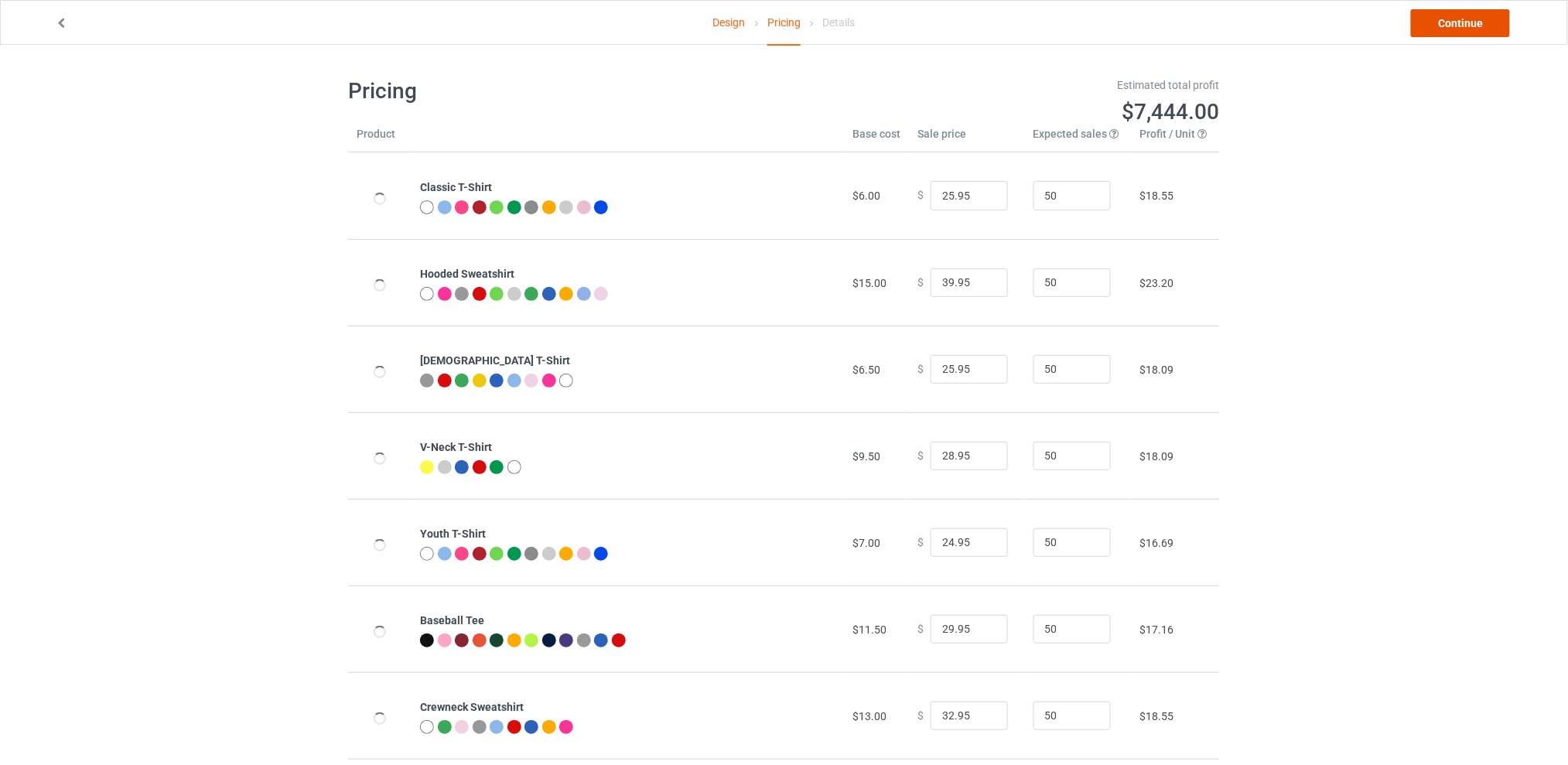
click at [1447, 25] on link "Continue" at bounding box center [1460, 23] width 99 height 28
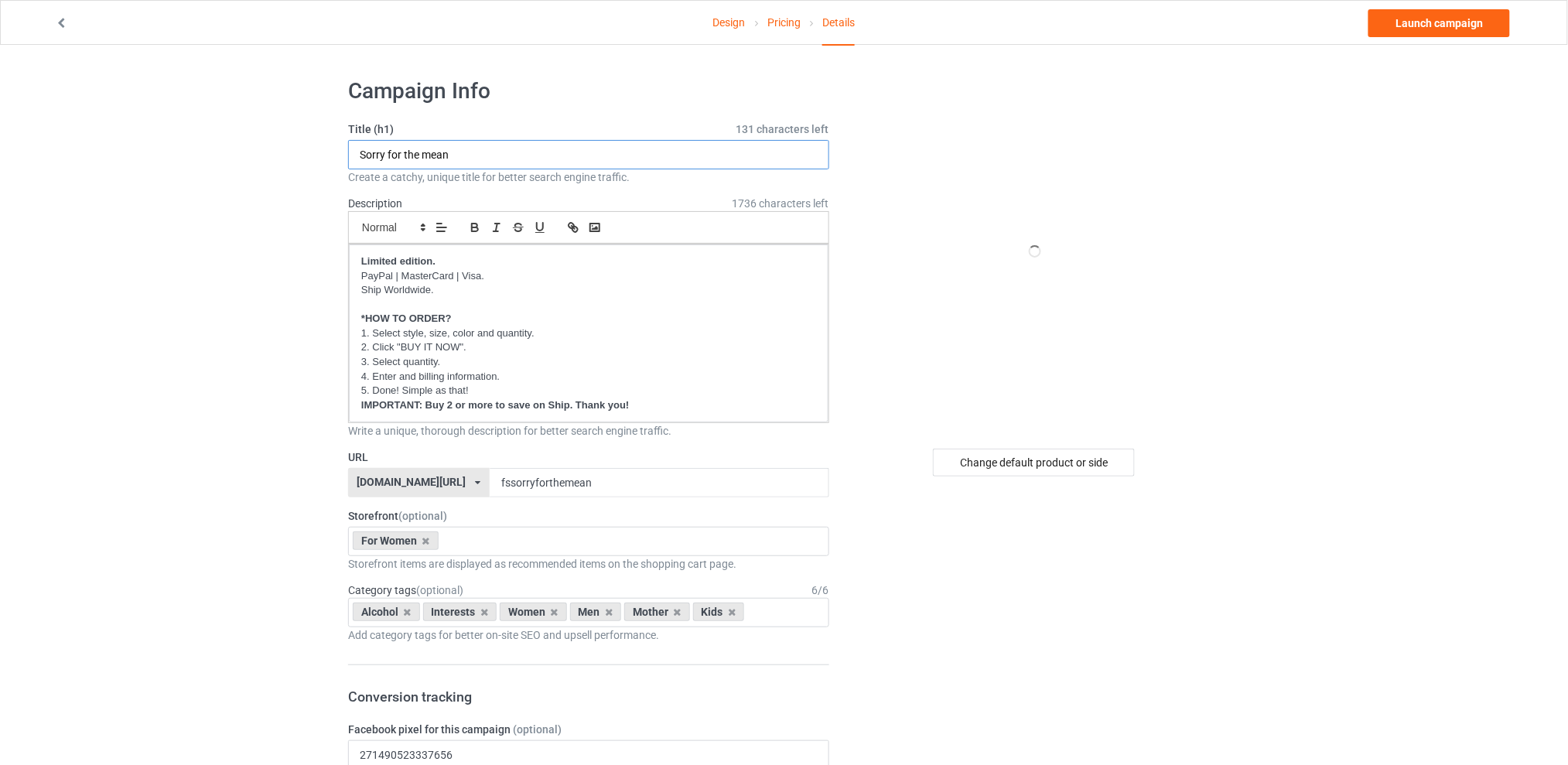
drag, startPoint x: 332, startPoint y: 166, endPoint x: 257, endPoint y: 174, distance: 75.4
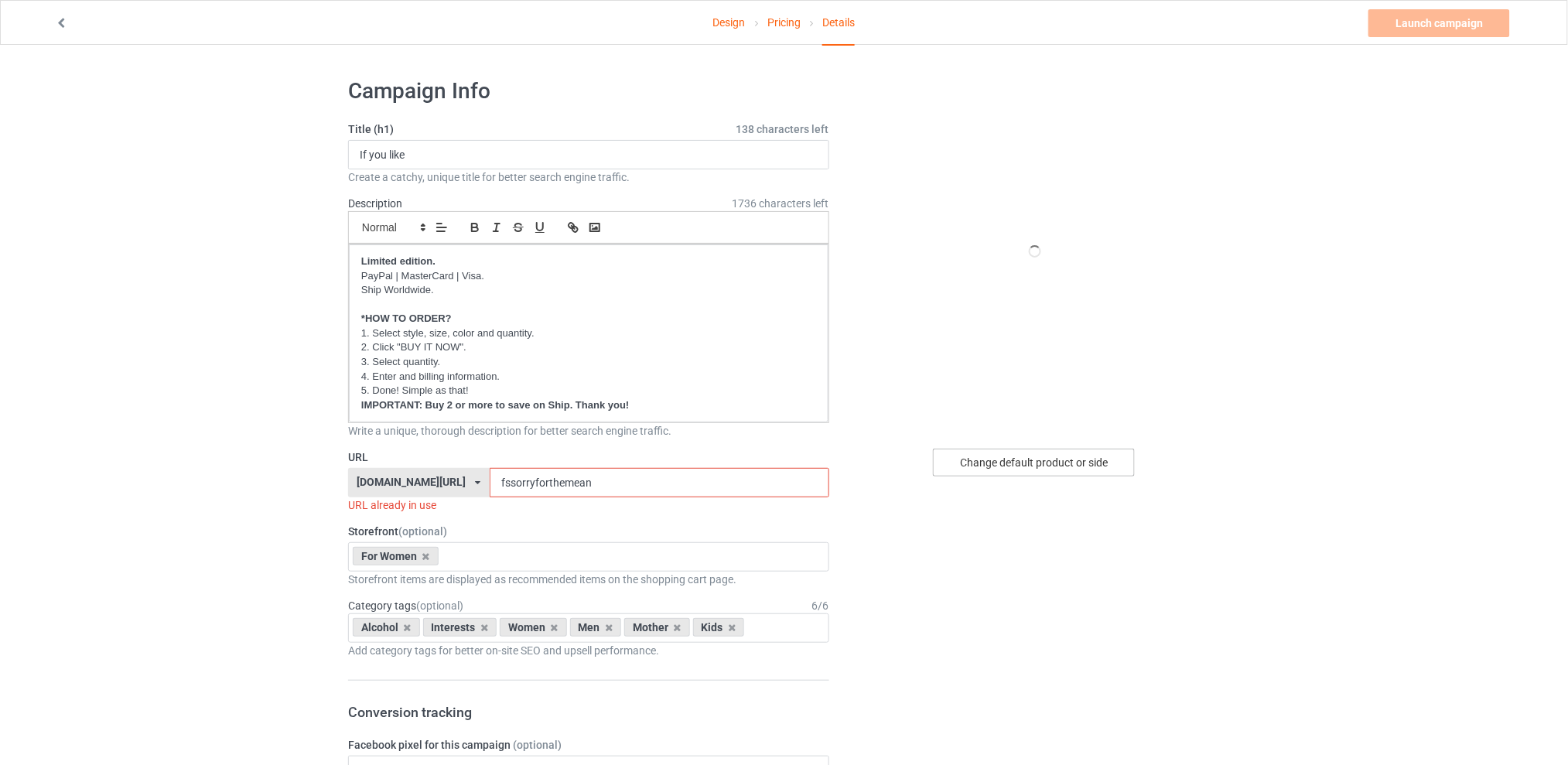
click at [1008, 466] on div "Change default product or side" at bounding box center [1034, 462] width 202 height 28
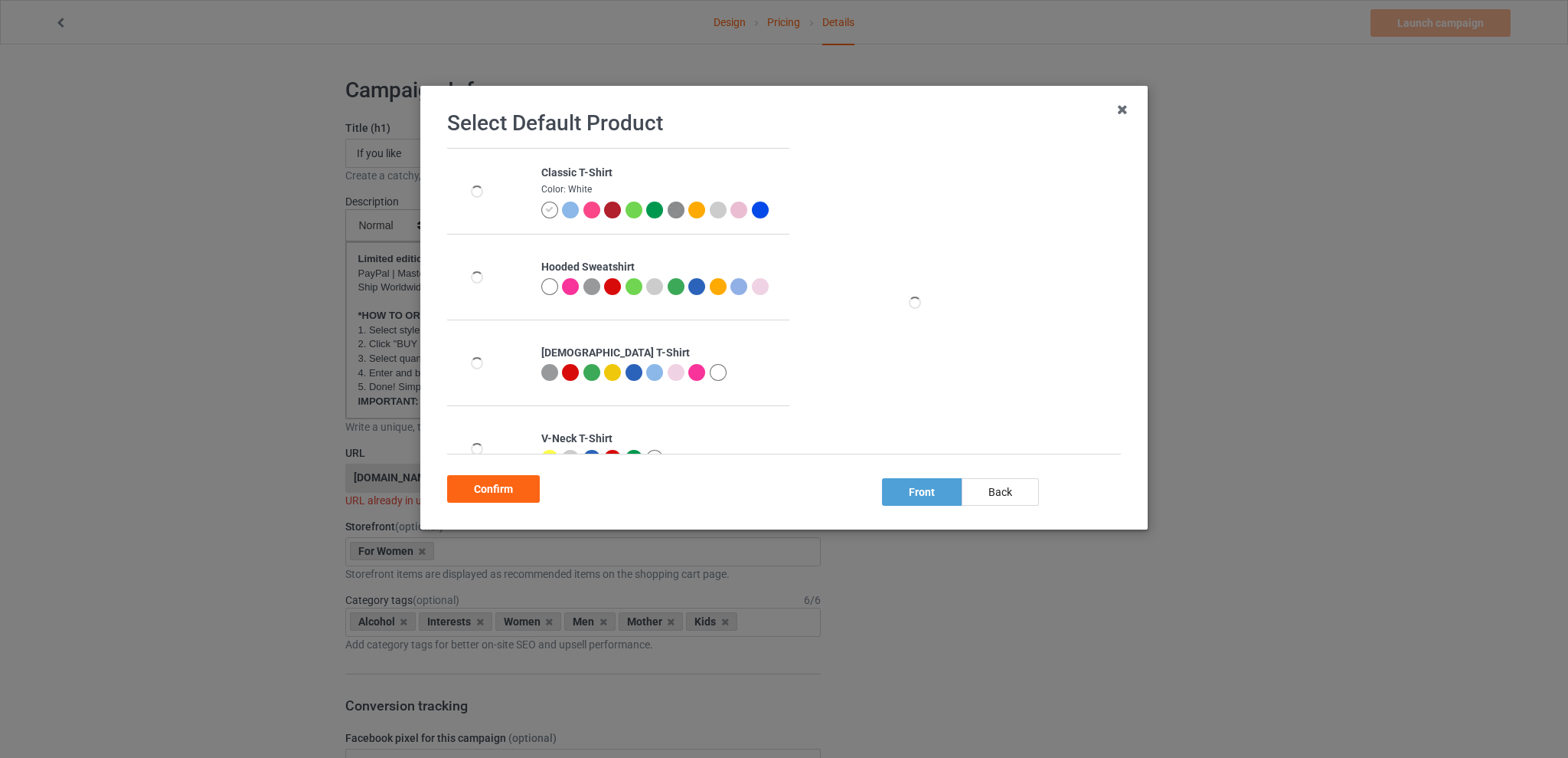
scroll to position [112, 0]
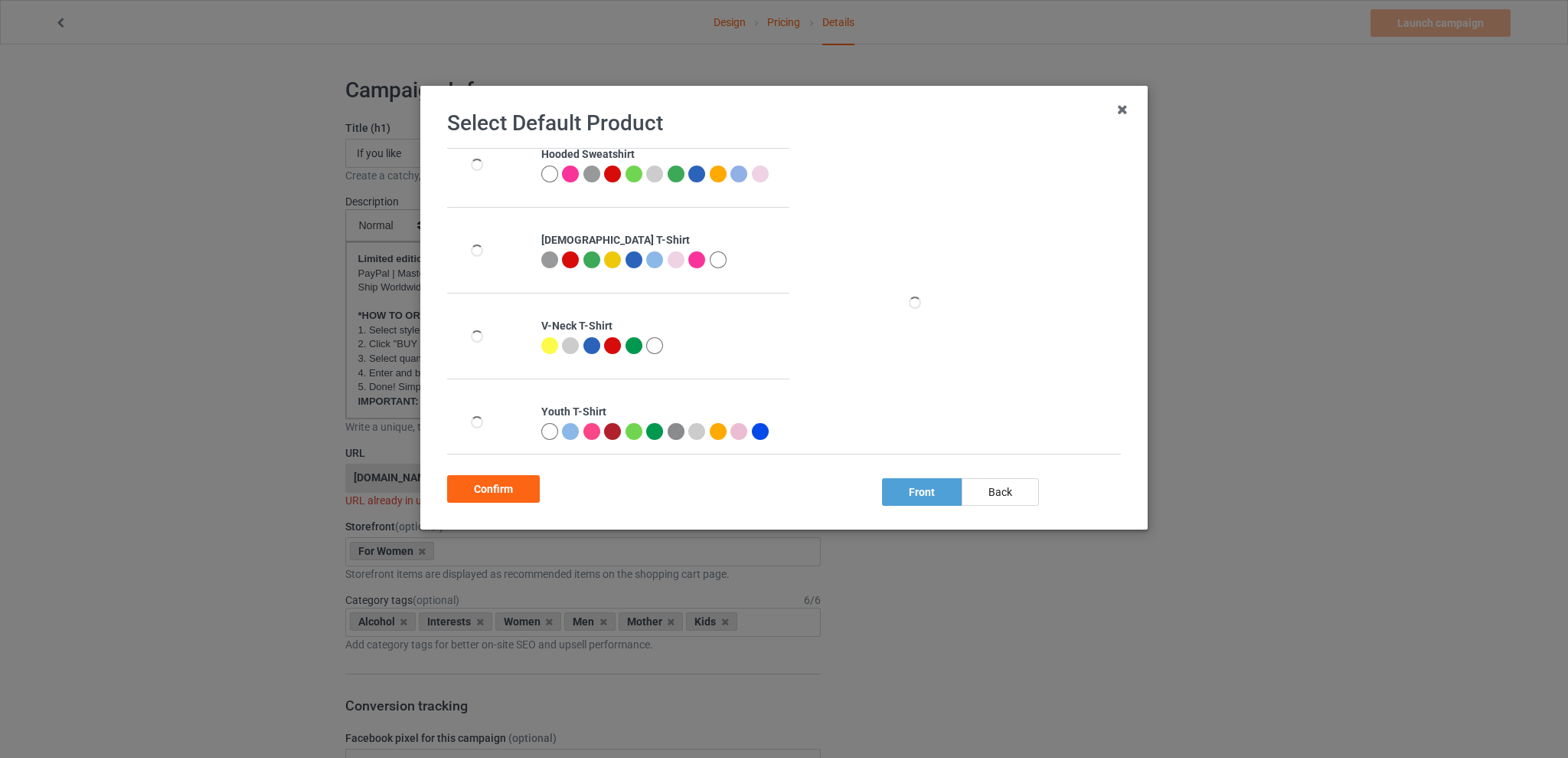
click at [714, 260] on div at bounding box center [718, 259] width 17 height 17
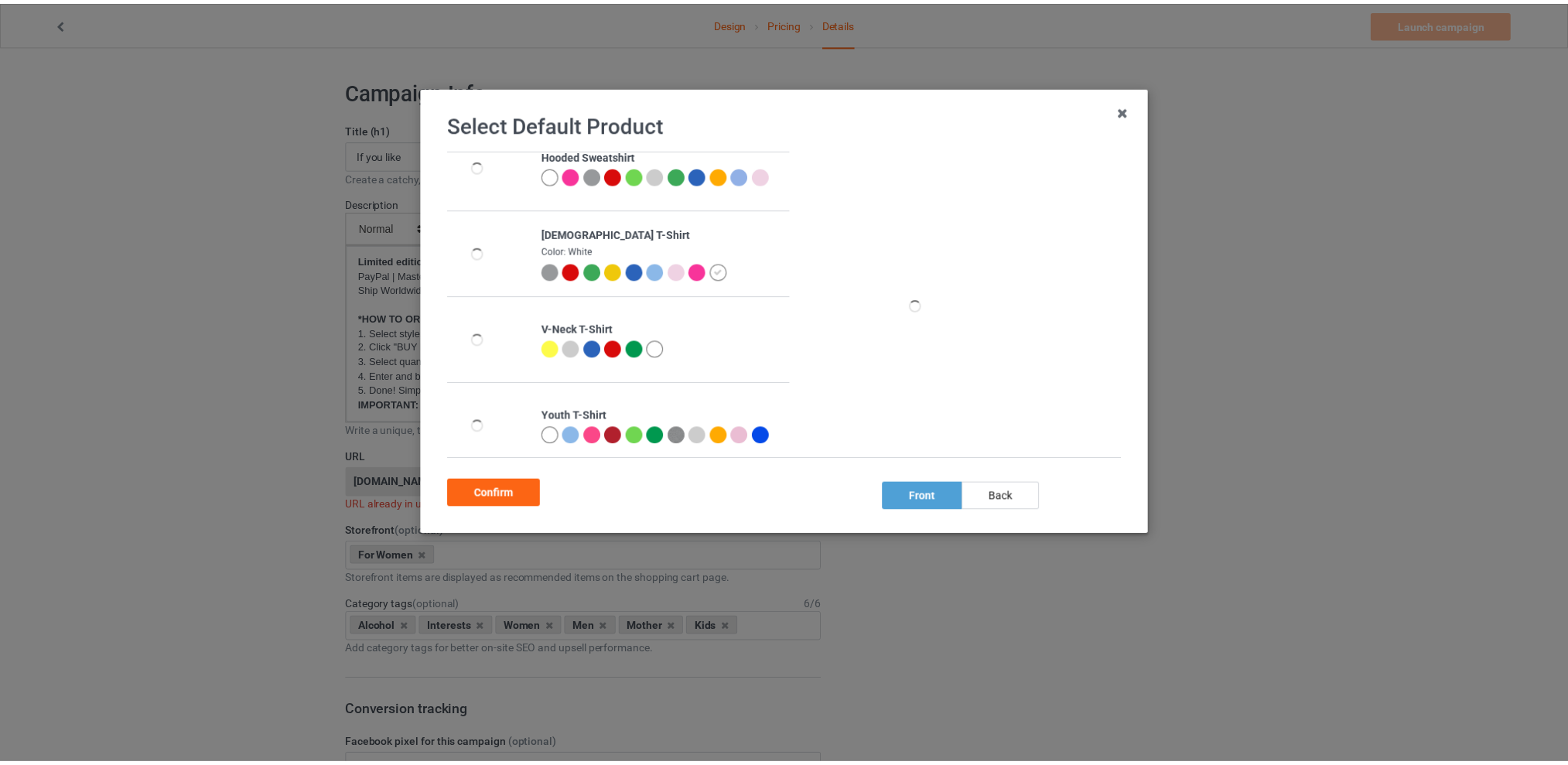
scroll to position [107, 0]
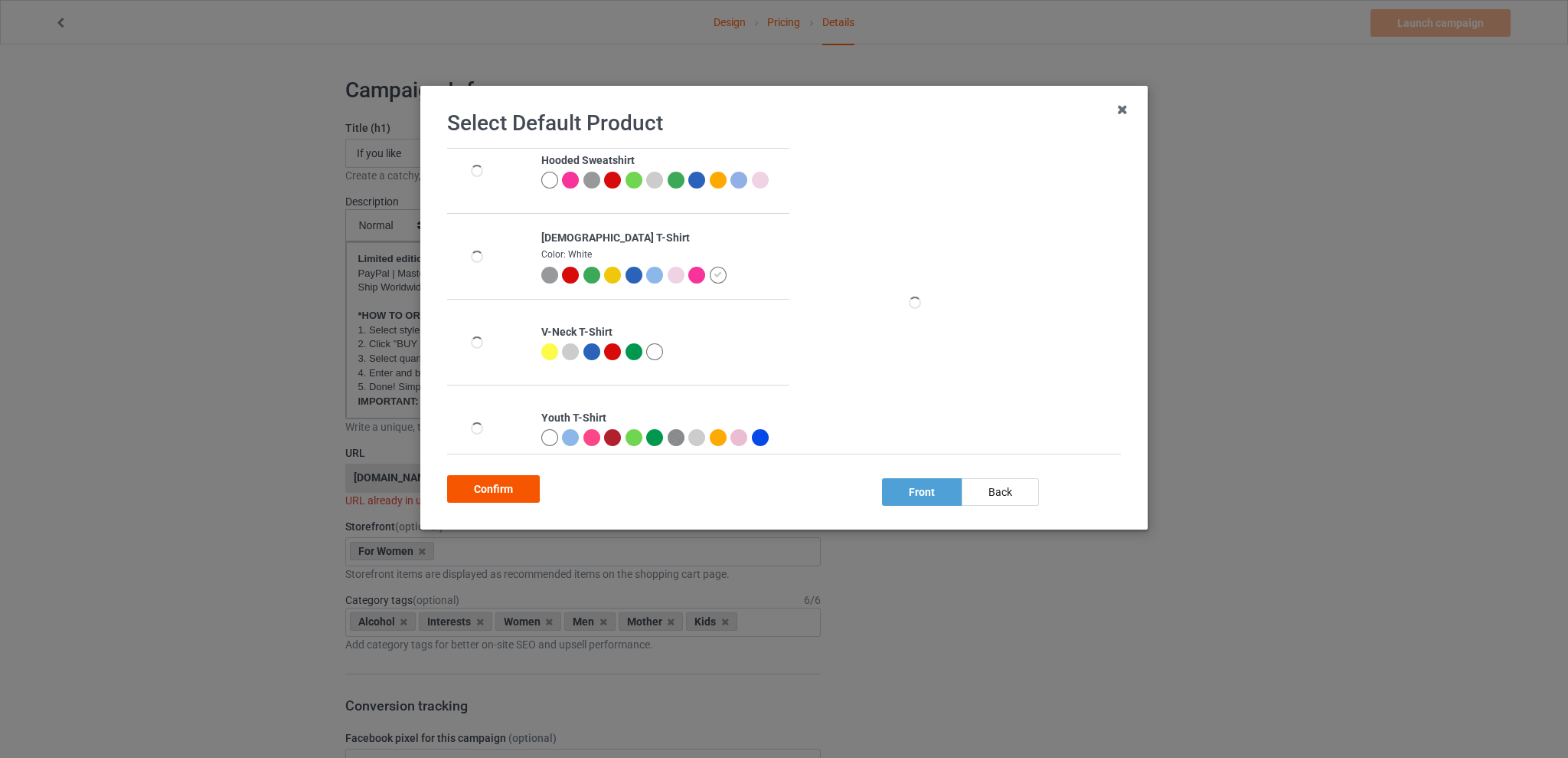
click at [506, 484] on div "Confirm" at bounding box center [494, 488] width 93 height 28
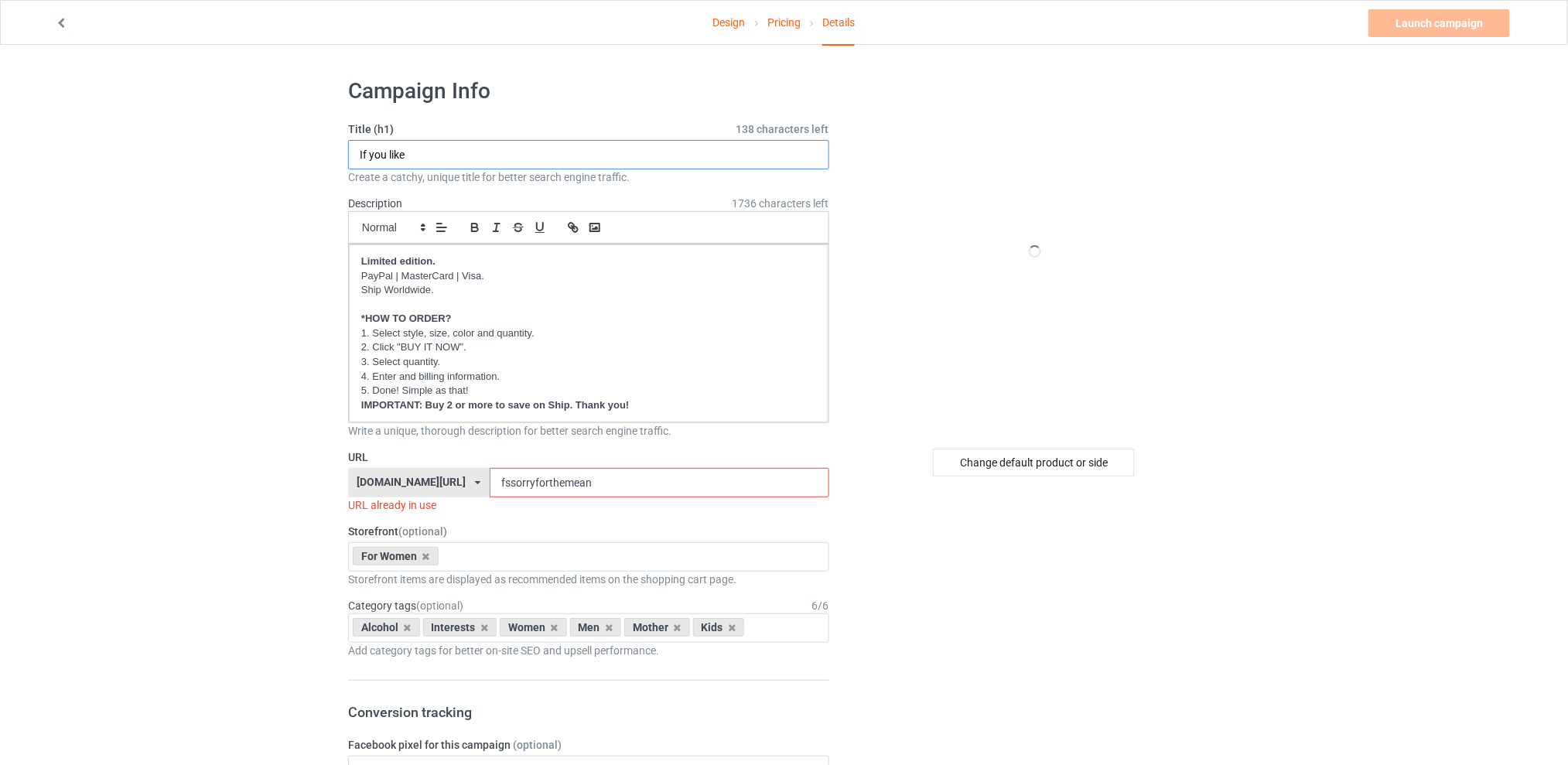
click at [430, 153] on input "If you like" at bounding box center [588, 154] width 481 height 29
type input "If you like my pumpkins"
drag, startPoint x: 615, startPoint y: 481, endPoint x: 491, endPoint y: 486, distance: 124.1
click at [491, 486] on div "[DOMAIN_NAME][URL] [DOMAIN_NAME][URL] [DOMAIN_NAME][URL] [DOMAIN_NAME][URL] 5d7…" at bounding box center [588, 482] width 481 height 29
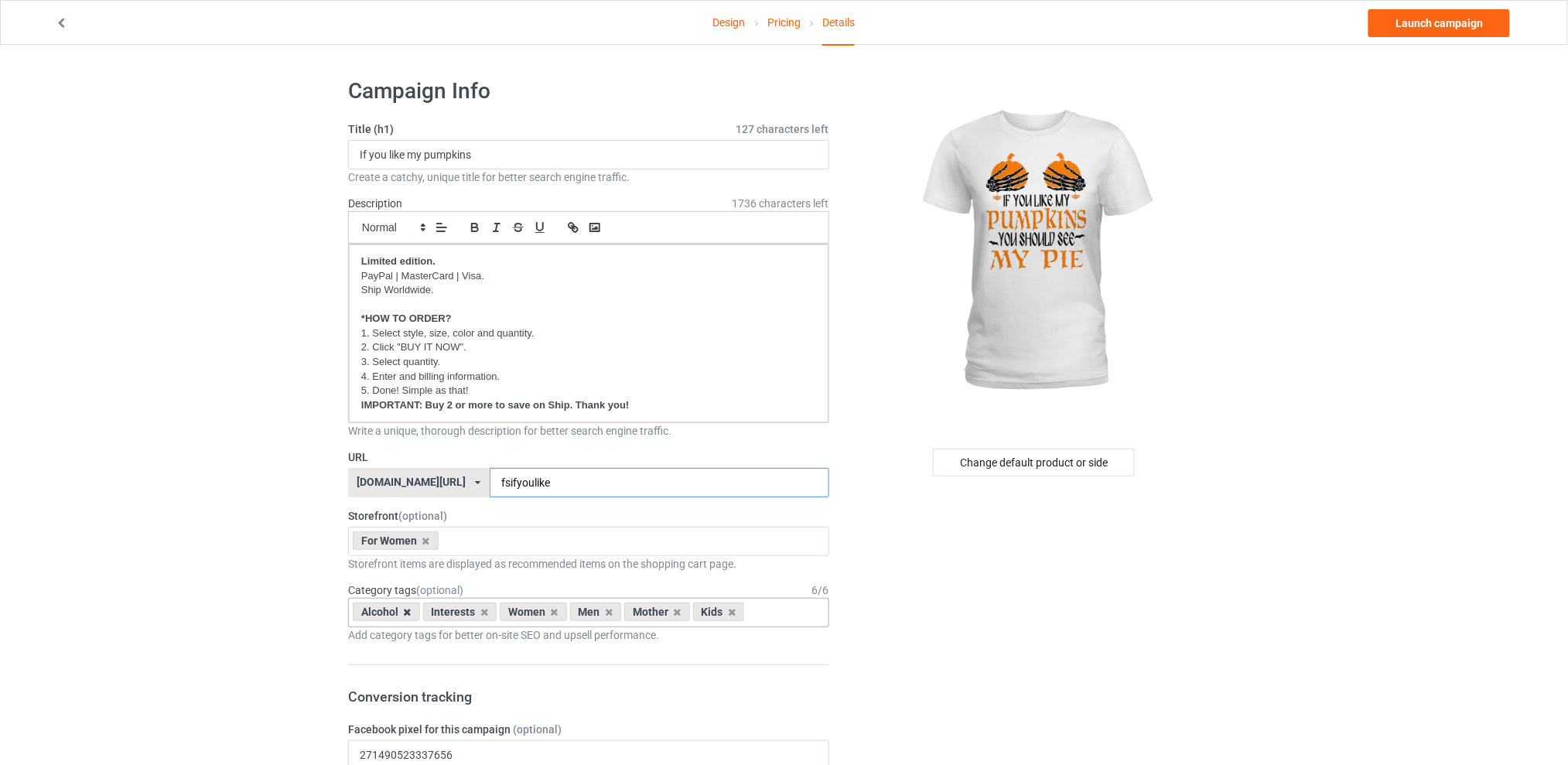
type input "fsifyoulike"
click at [406, 613] on icon at bounding box center [408, 612] width 8 height 10
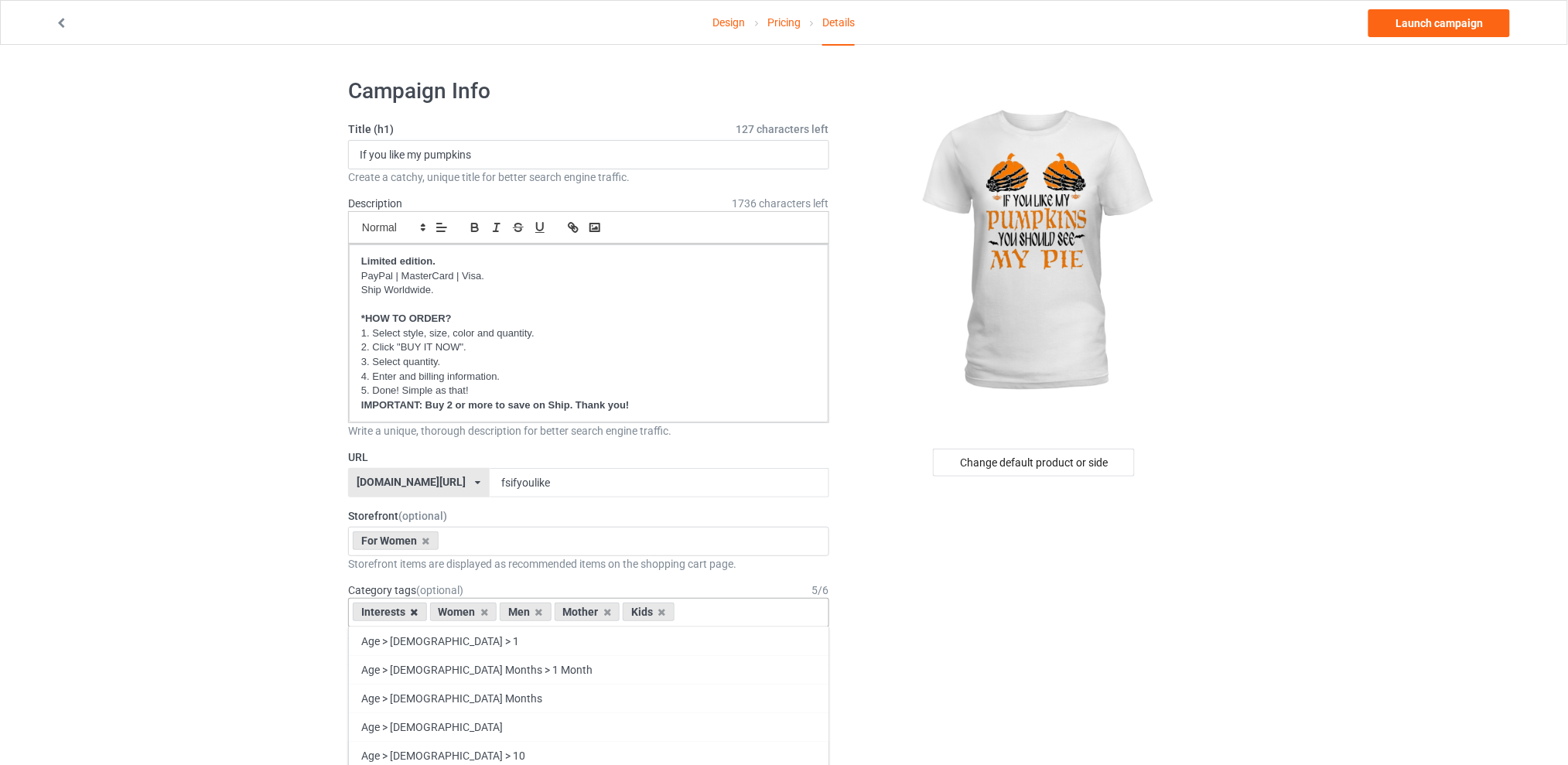
click at [414, 615] on icon at bounding box center [414, 612] width 8 height 10
click at [461, 610] on icon at bounding box center [462, 612] width 8 height 10
click at [474, 613] on icon at bounding box center [476, 612] width 8 height 10
click at [464, 613] on icon at bounding box center [462, 612] width 8 height 10
click at [485, 540] on div "For Women Best Sellers Best Friend Sister - Aunt [DATE] For Christmas Sistaaaaa…" at bounding box center [588, 541] width 481 height 29
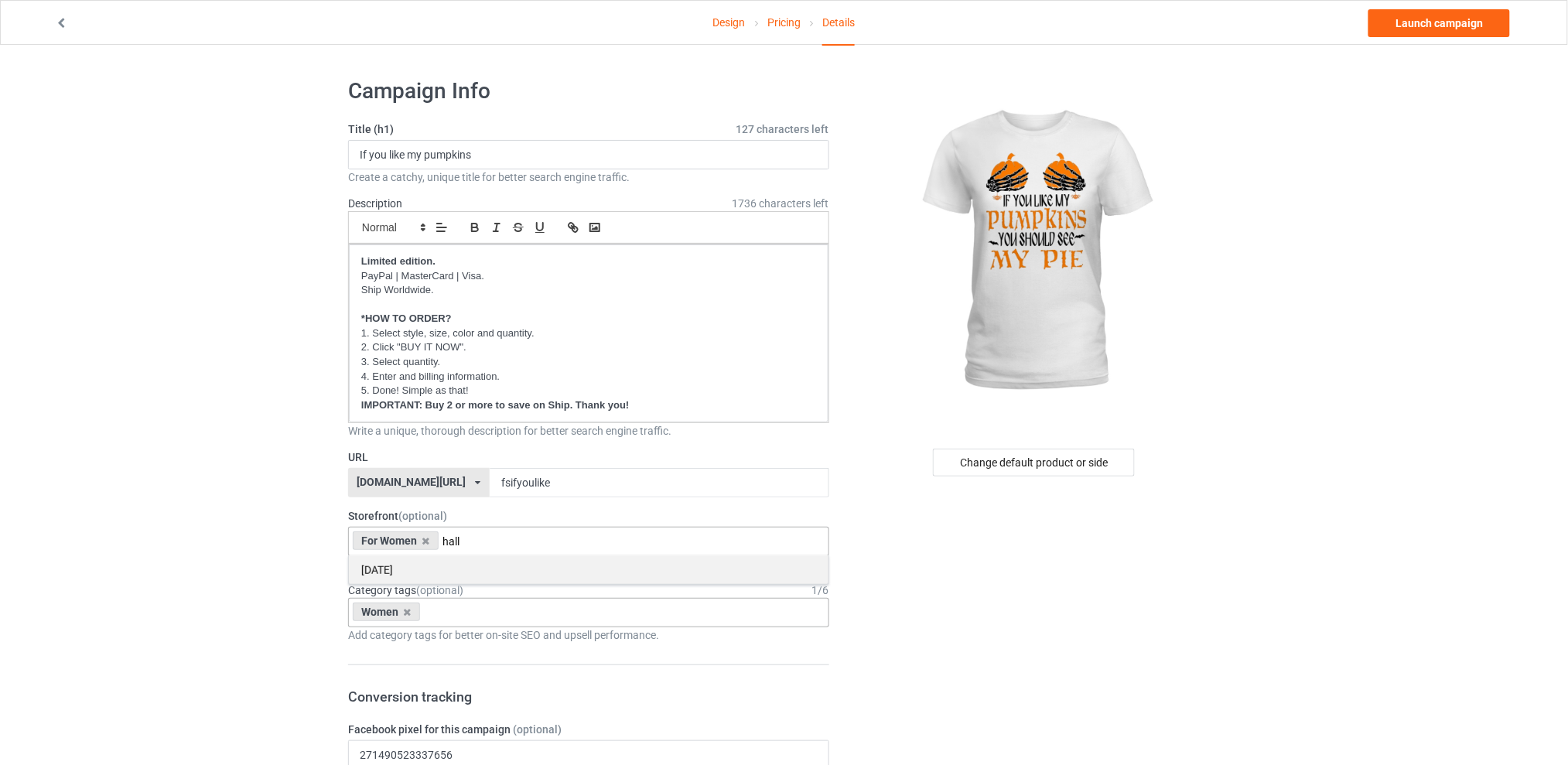
type input "hall"
click at [436, 567] on div "[DATE]" at bounding box center [588, 570] width 480 height 29
click at [1413, 16] on link "Launch campaign" at bounding box center [1439, 23] width 141 height 28
